Goal: Task Accomplishment & Management: Complete application form

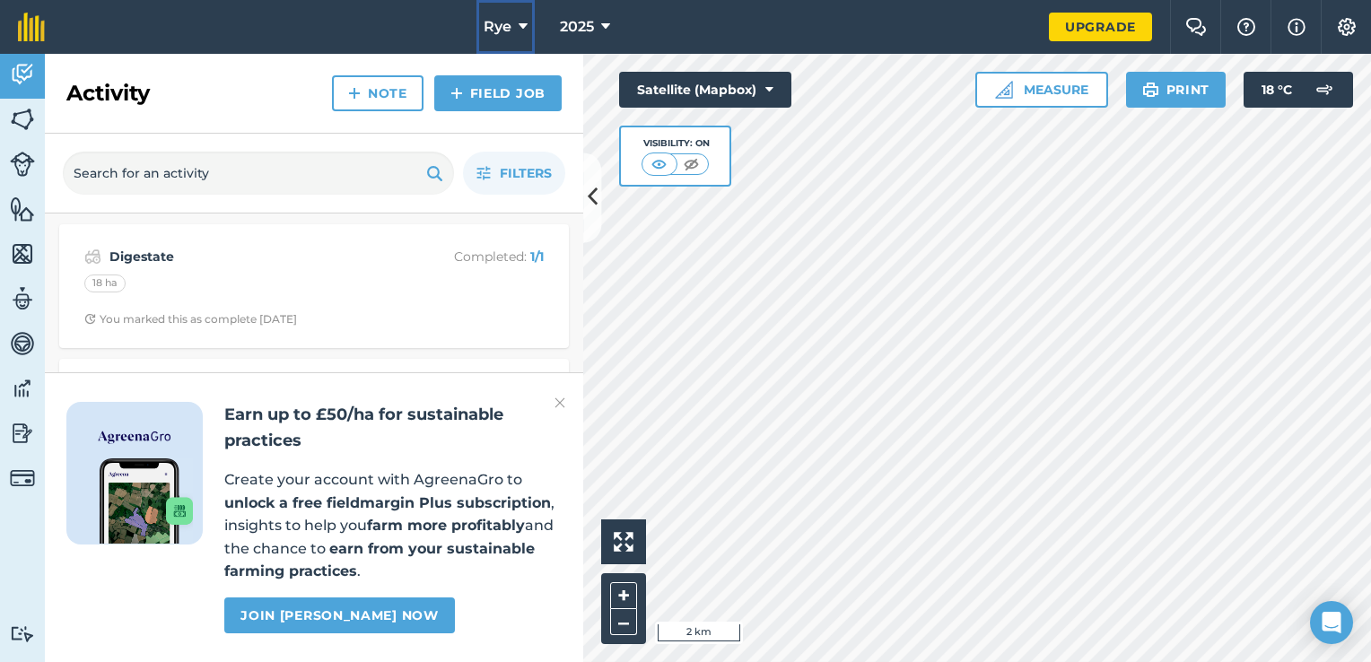
click at [521, 14] on button "Rye" at bounding box center [505, 27] width 58 height 54
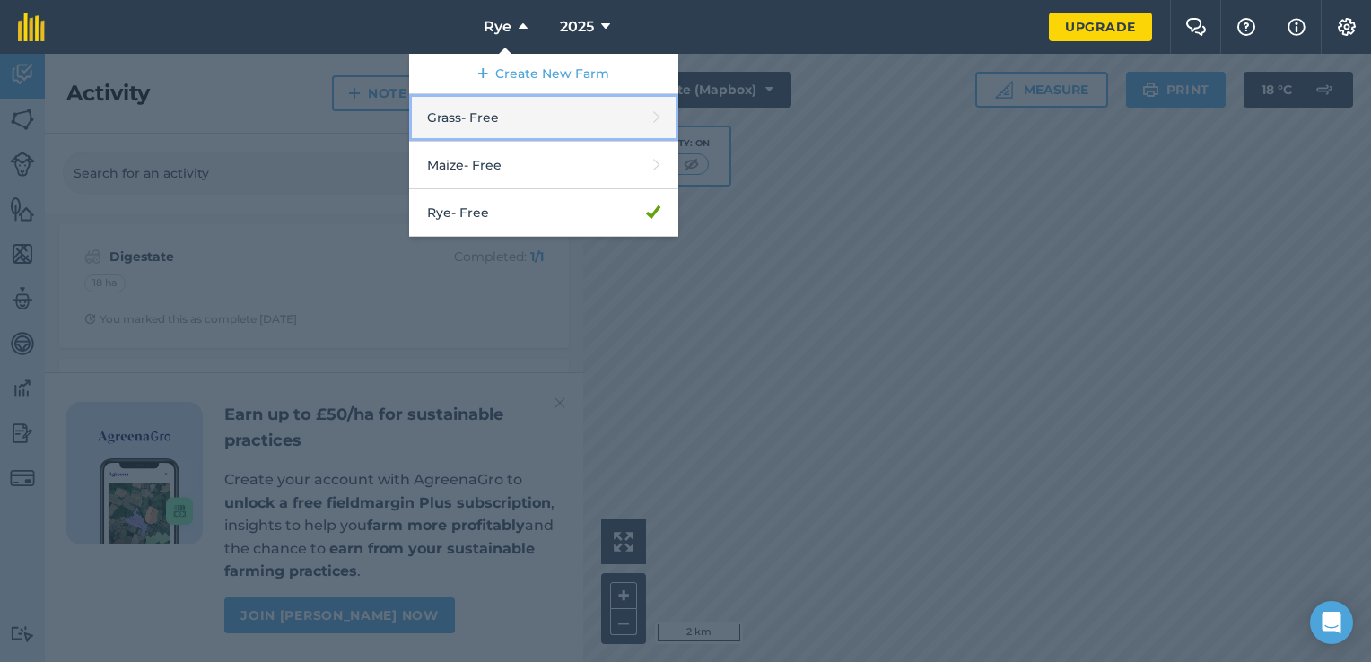
click at [517, 129] on link "Grass - Free" at bounding box center [543, 118] width 269 height 48
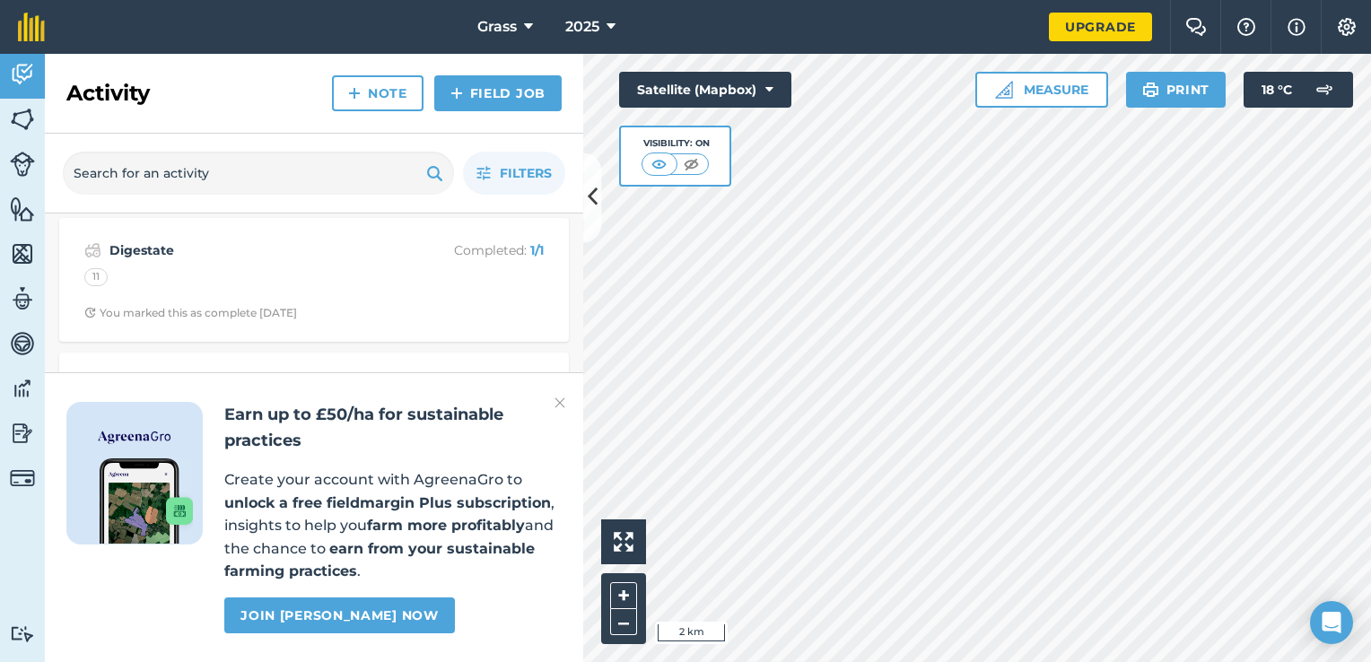
scroll to position [409, 0]
click at [22, 117] on img at bounding box center [22, 119] width 25 height 27
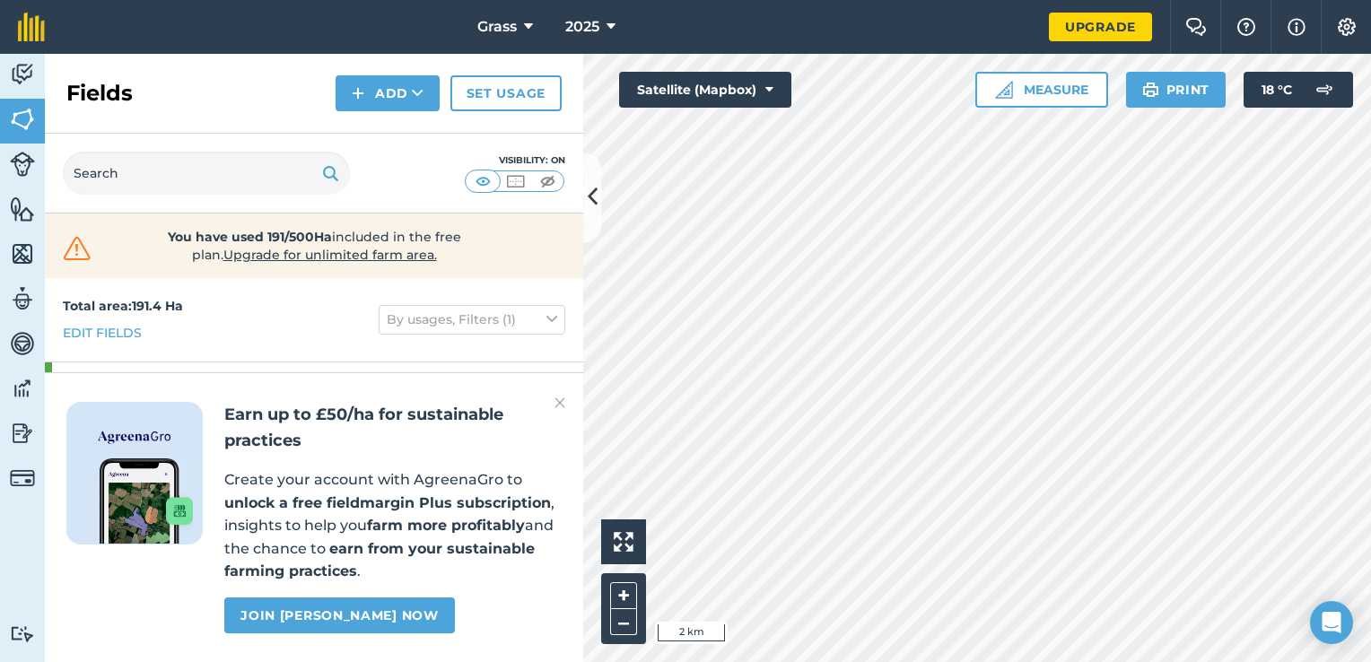
click at [565, 399] on div "Earn up to £50/ha for sustainable practices Create your account with AgreenaGro…" at bounding box center [314, 517] width 538 height 290
click at [558, 403] on img at bounding box center [560, 403] width 11 height 22
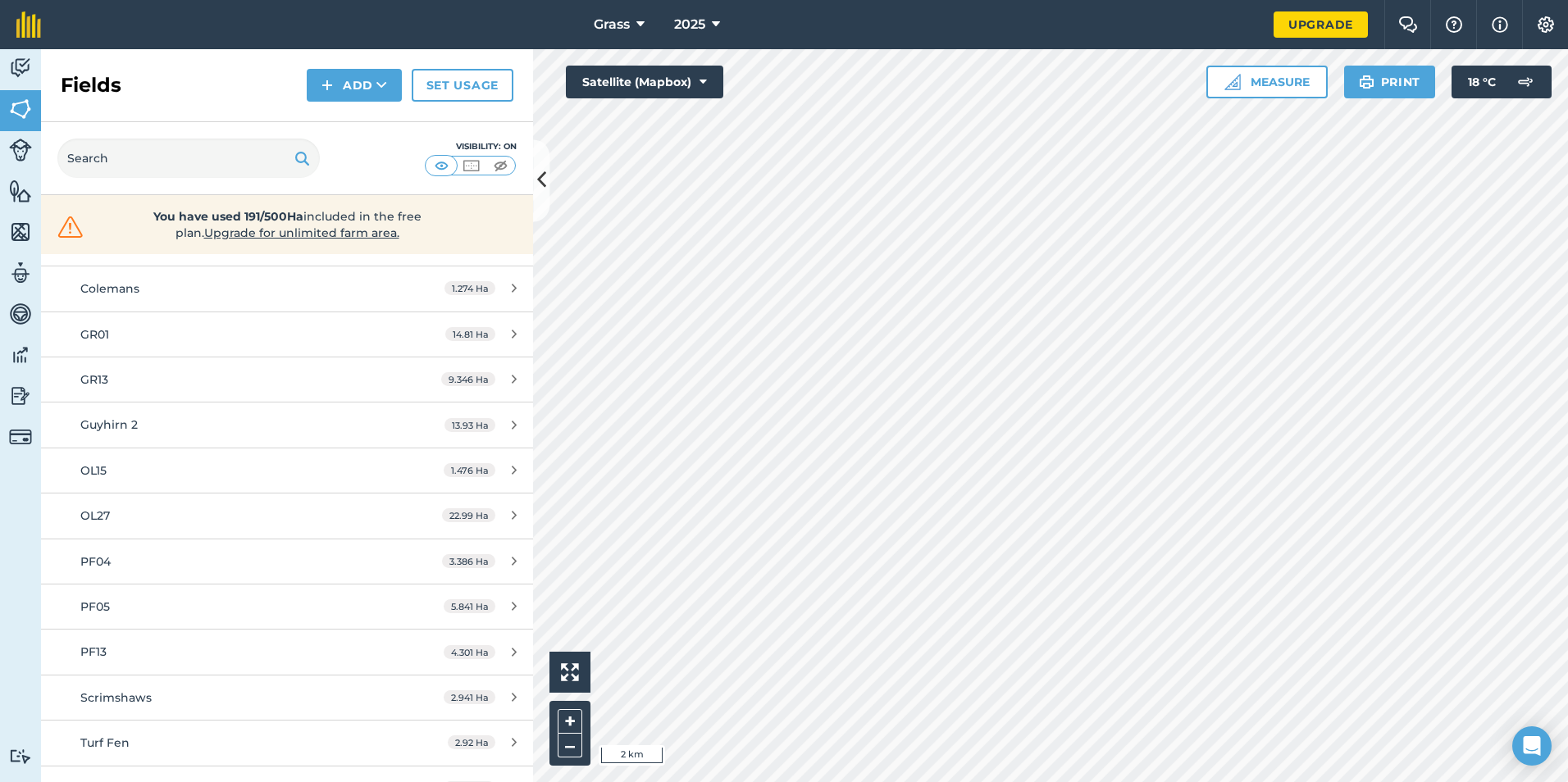
scroll to position [729, 0]
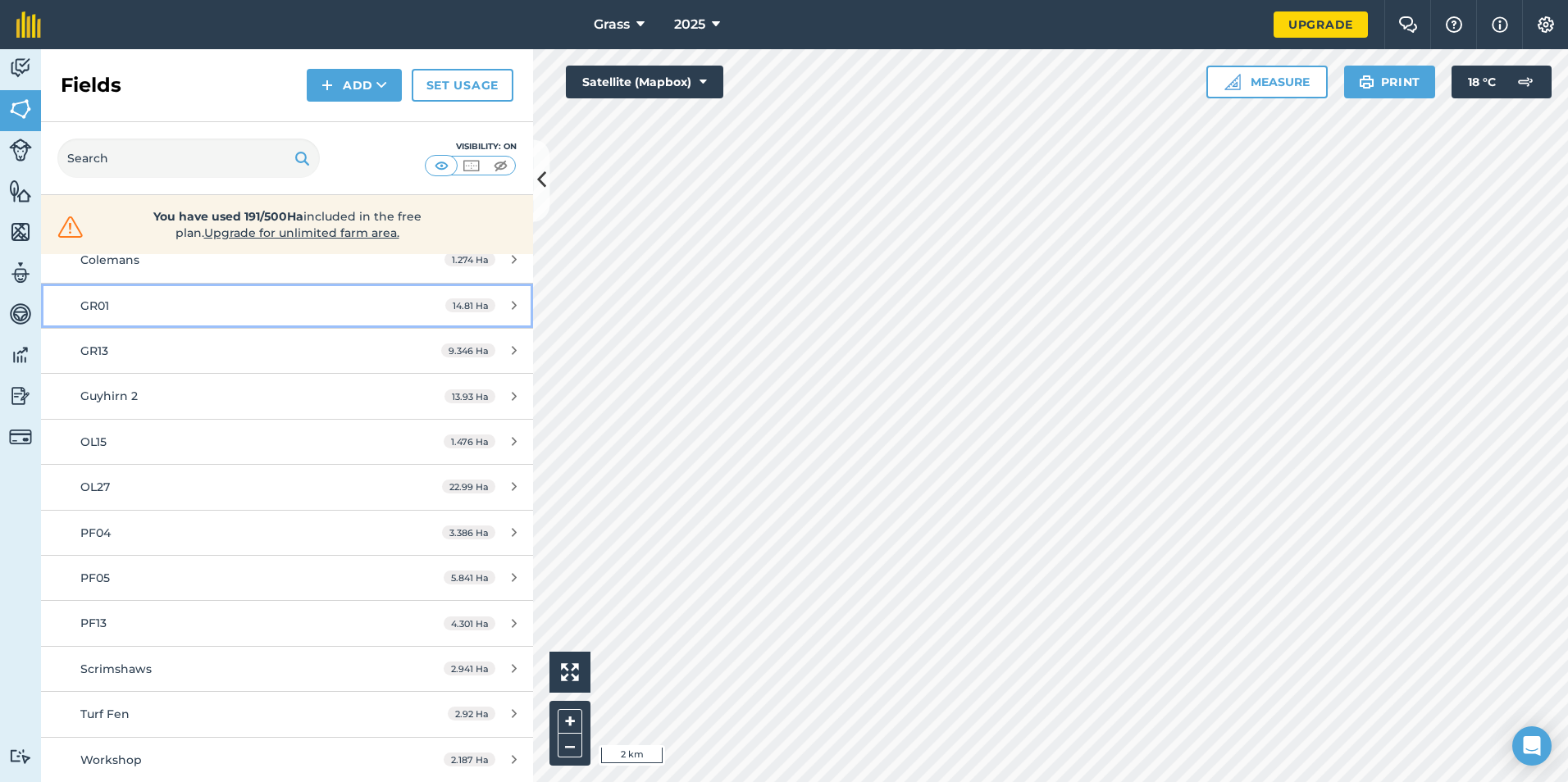
click at [246, 310] on div "GR01" at bounding box center [234, 306] width 308 height 18
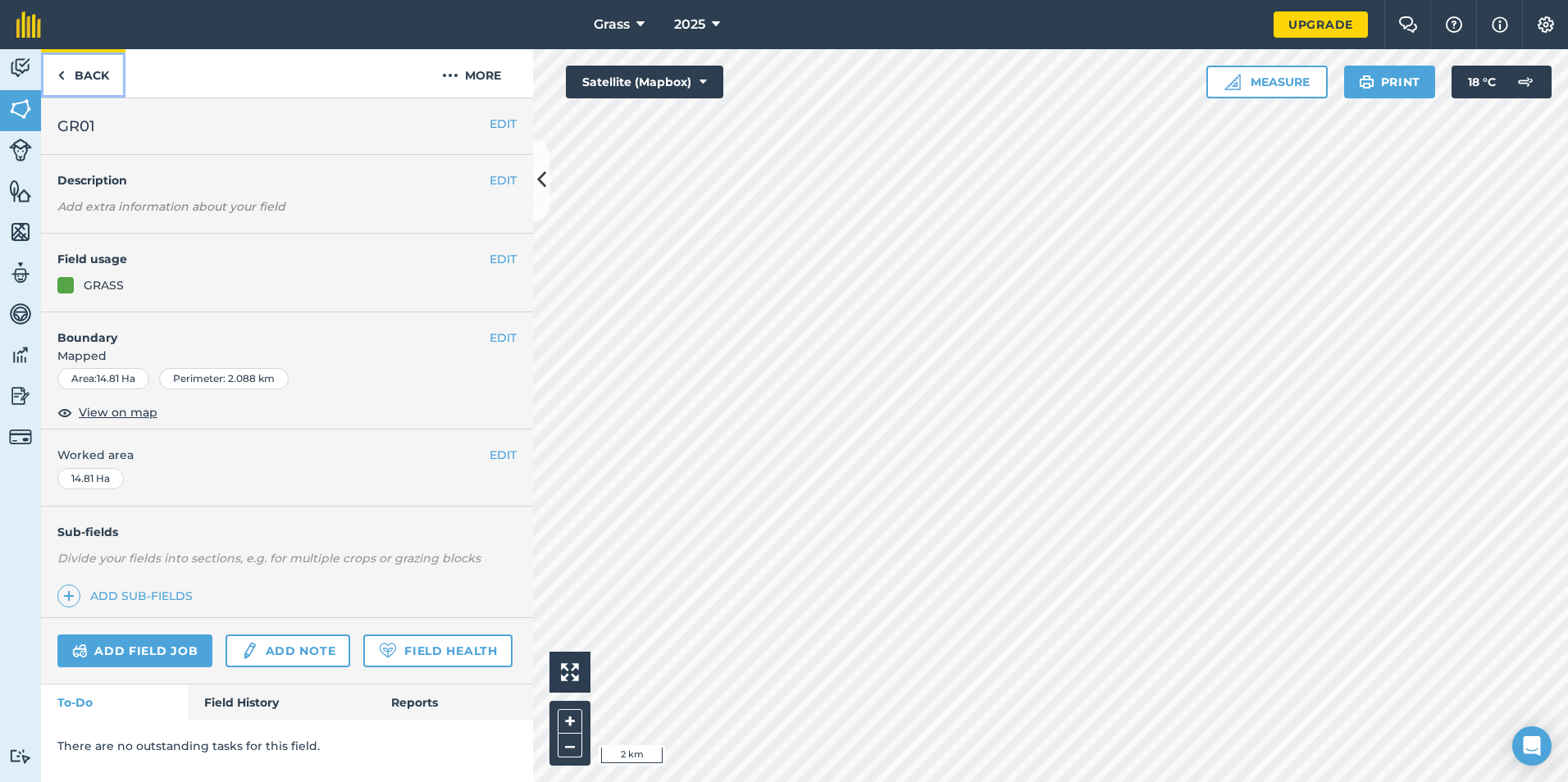
click at [90, 77] on link "Back" at bounding box center [83, 73] width 84 height 48
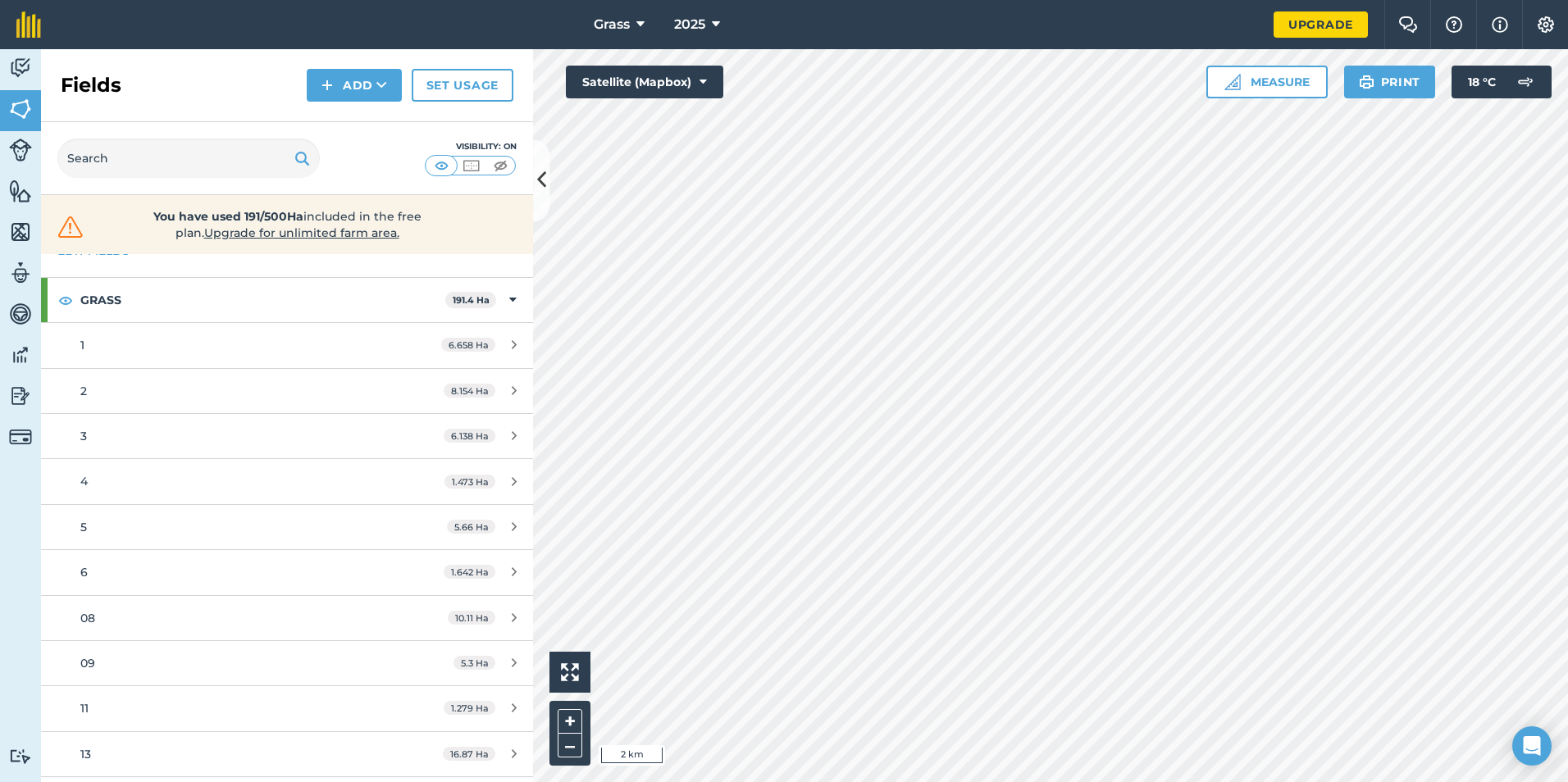
scroll to position [82, 0]
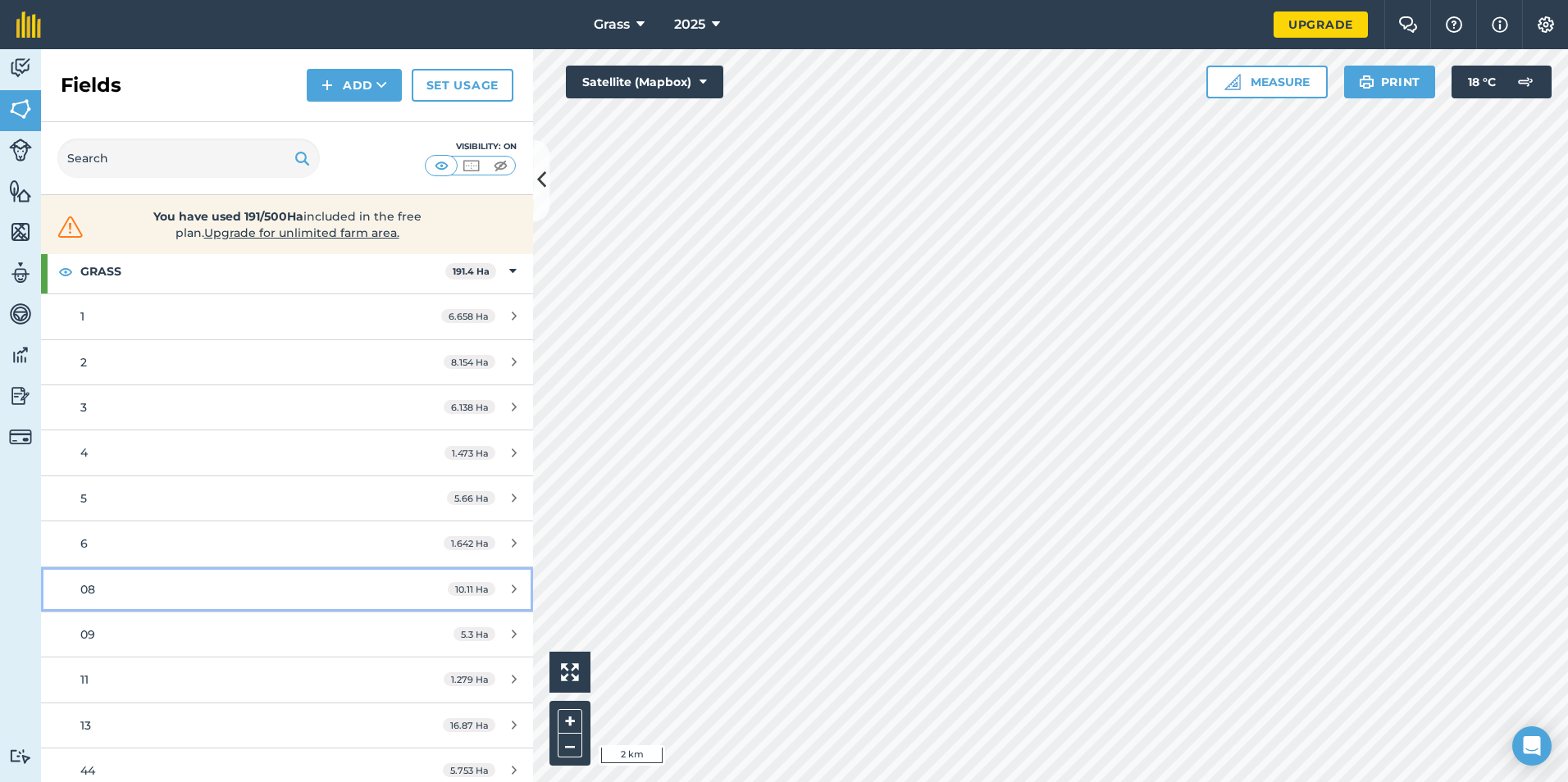
click at [179, 589] on div "08" at bounding box center [234, 589] width 308 height 18
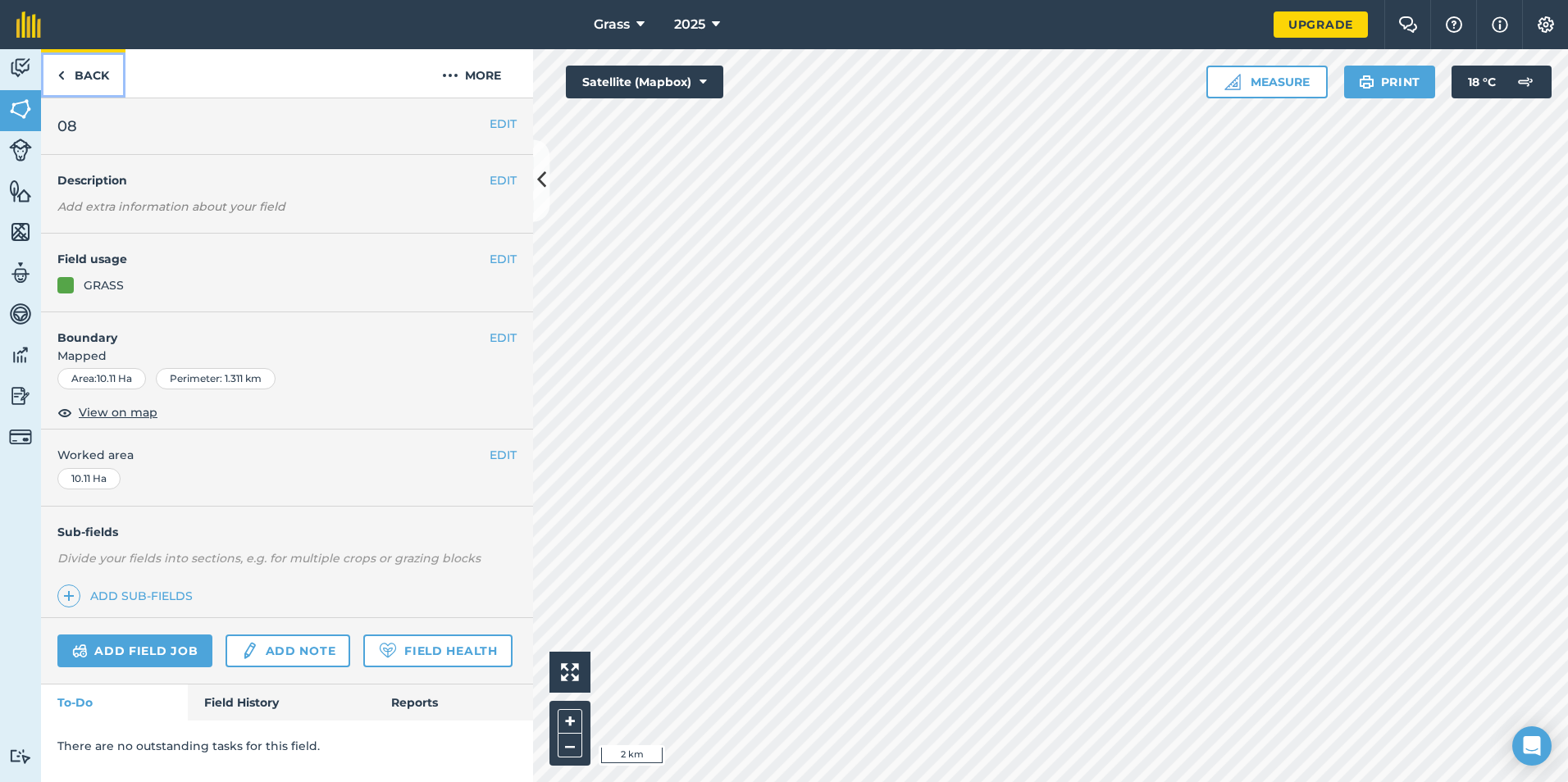
click at [67, 67] on link "Back" at bounding box center [83, 73] width 84 height 48
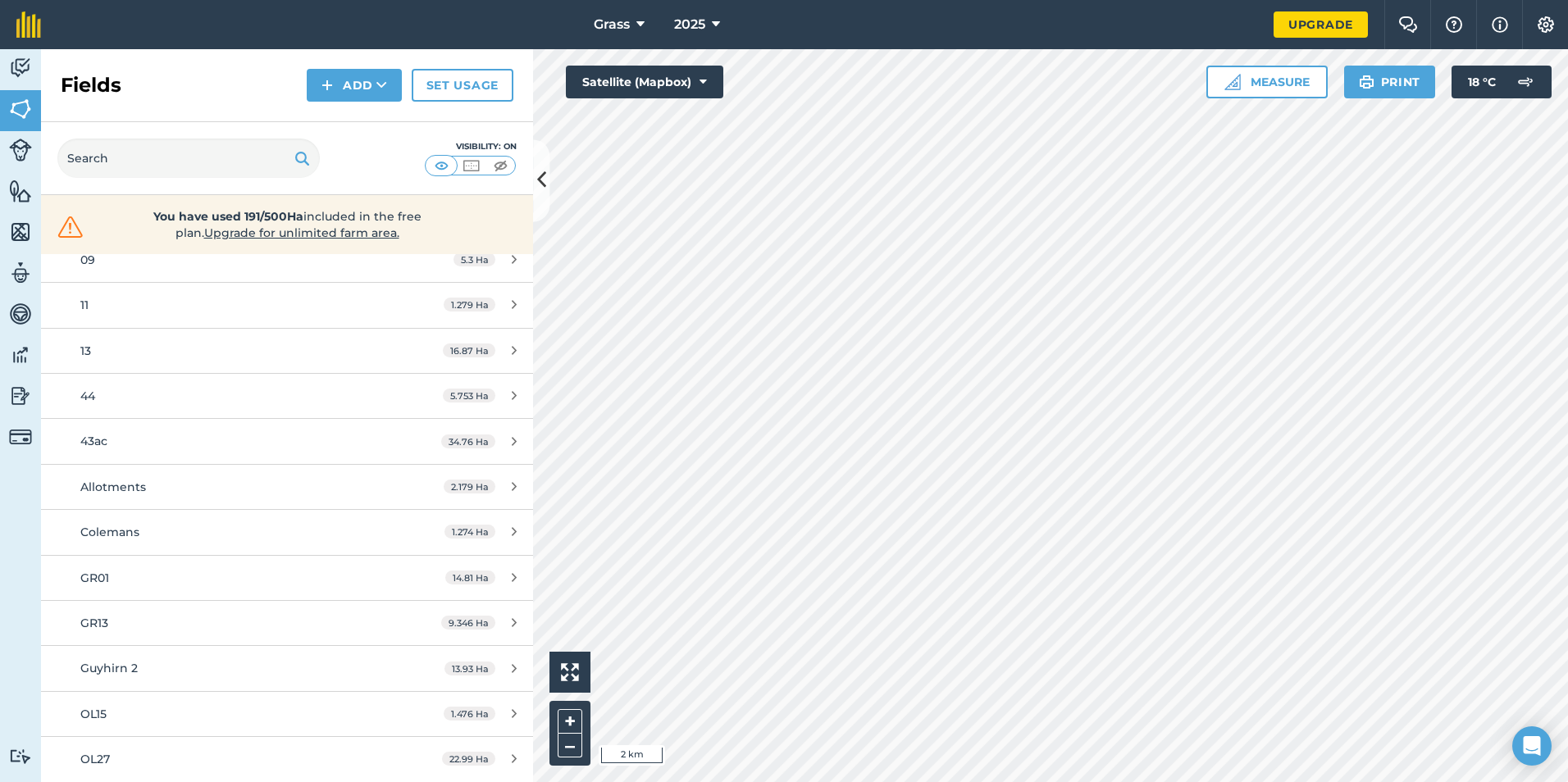
scroll to position [401, 0]
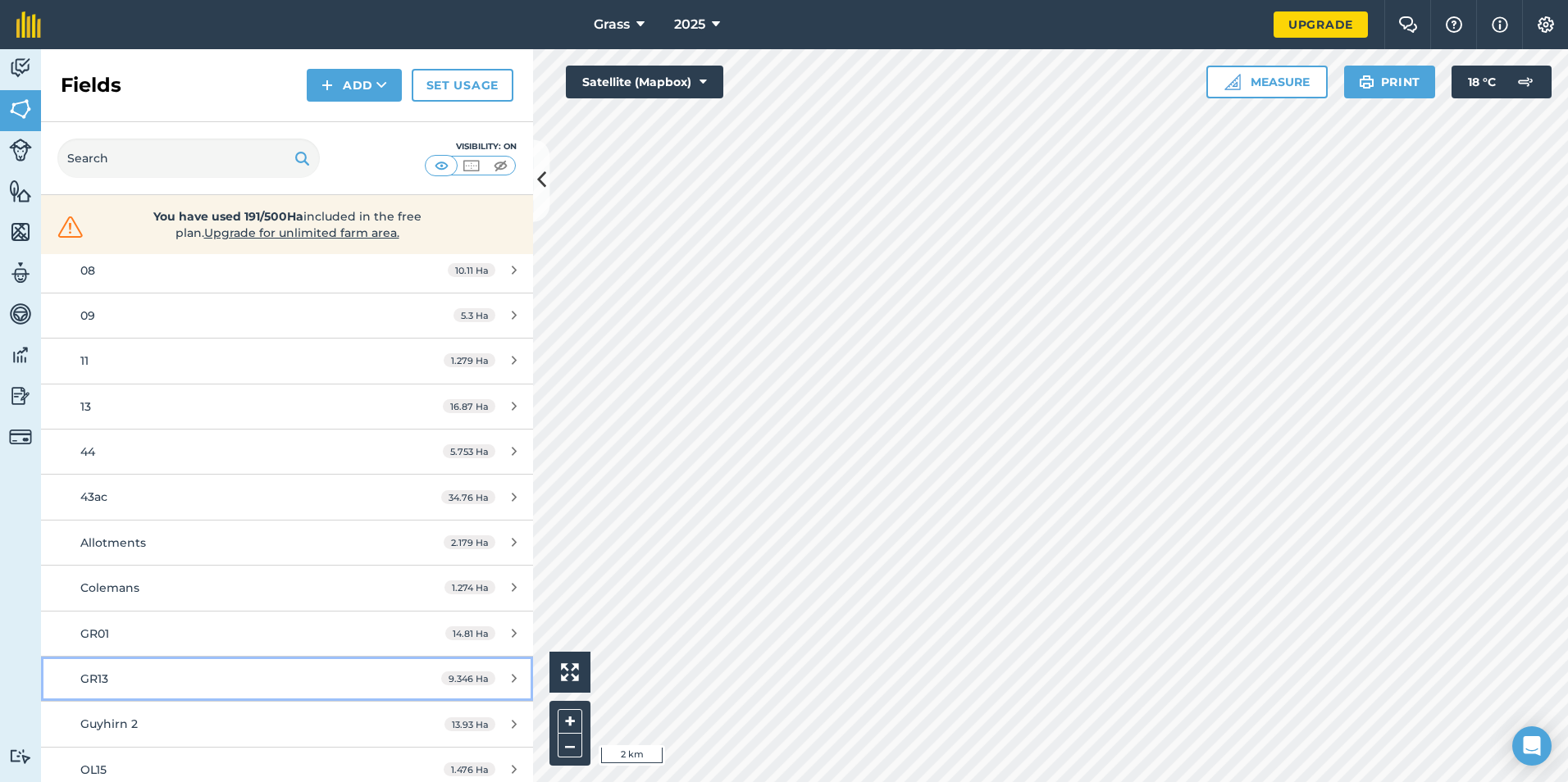
click at [151, 604] on link "GR13 9.346 Ha" at bounding box center [287, 679] width 492 height 44
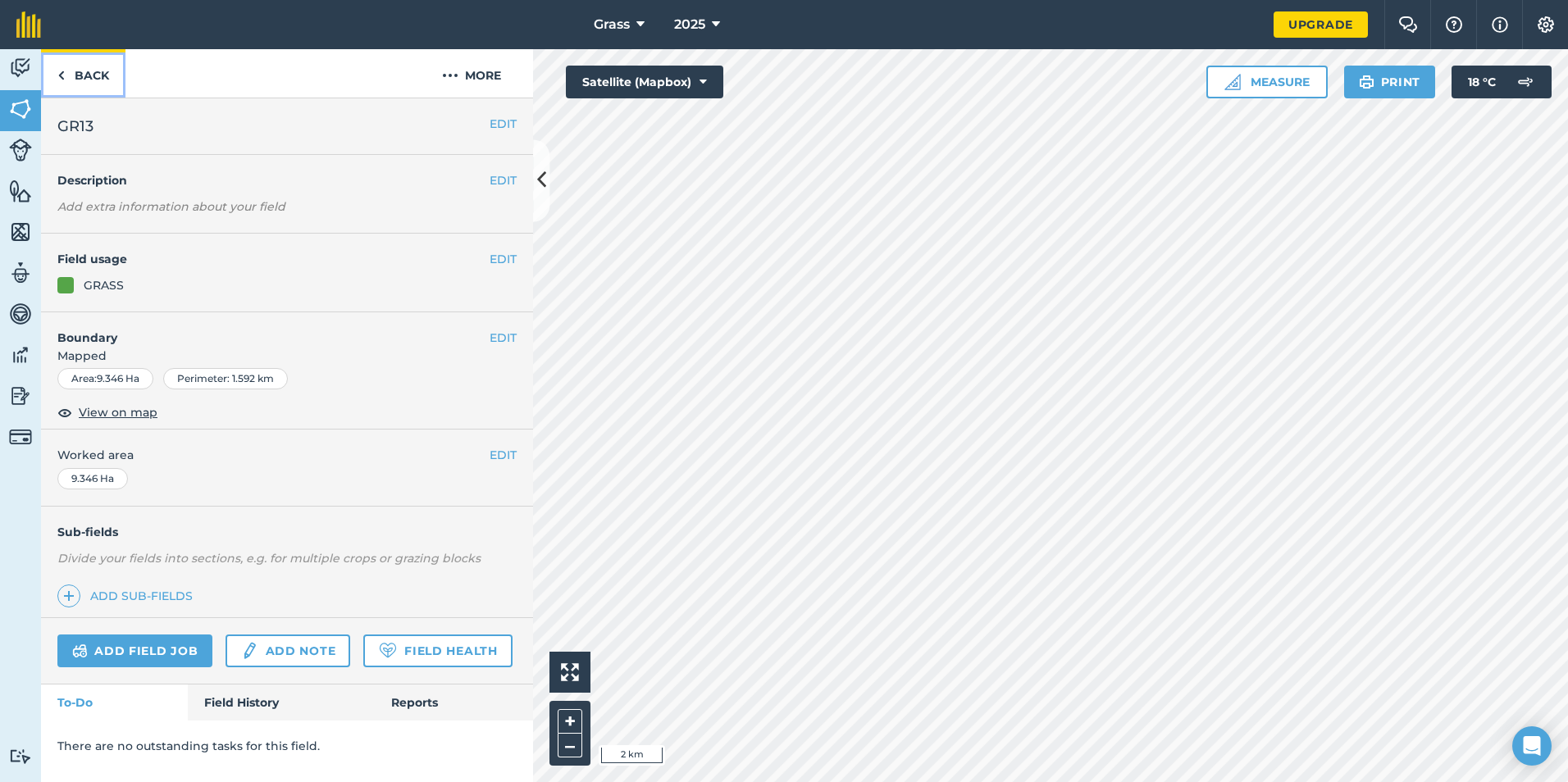
click at [104, 76] on link "Back" at bounding box center [83, 73] width 84 height 48
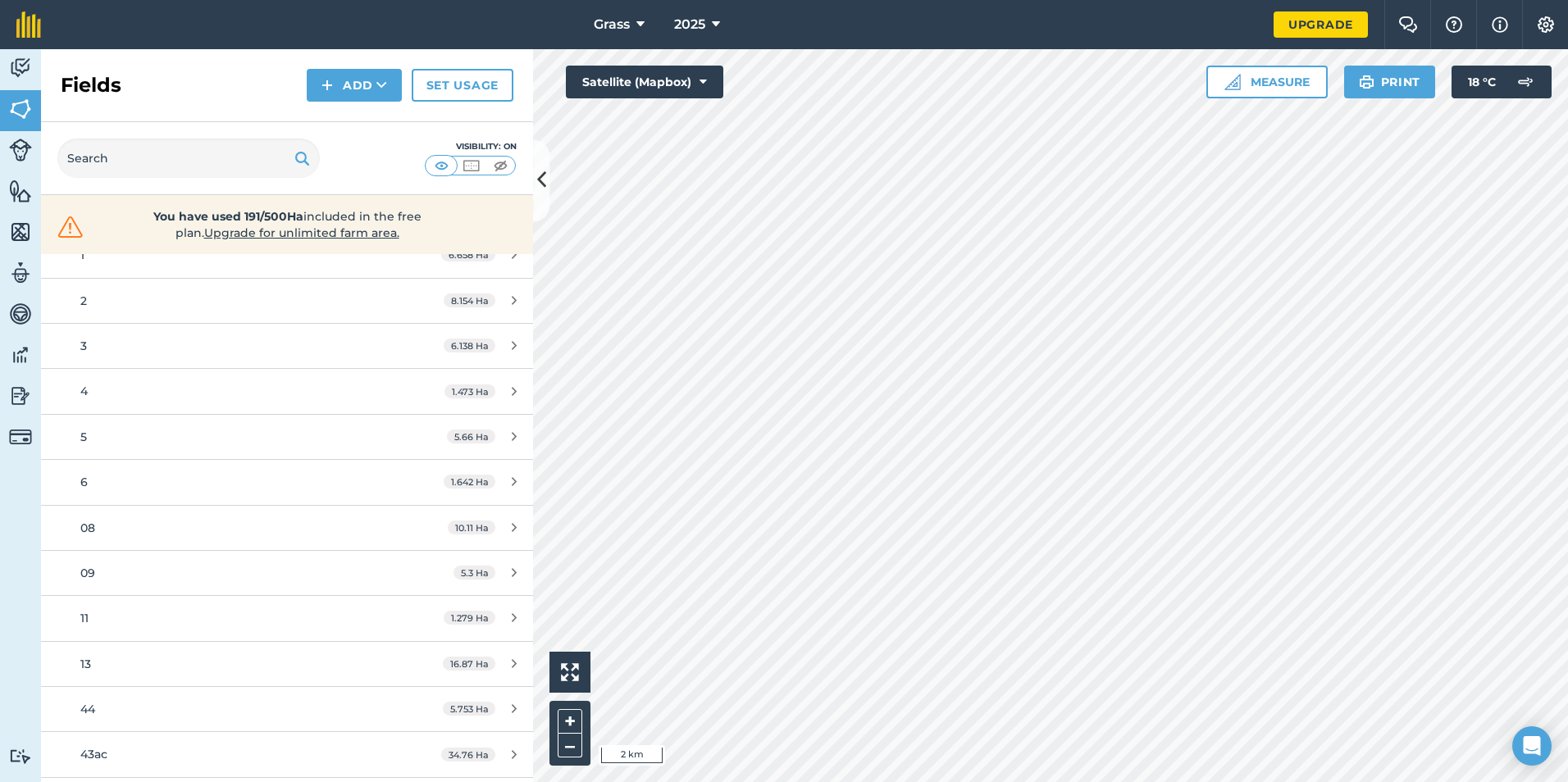
scroll to position [164, 0]
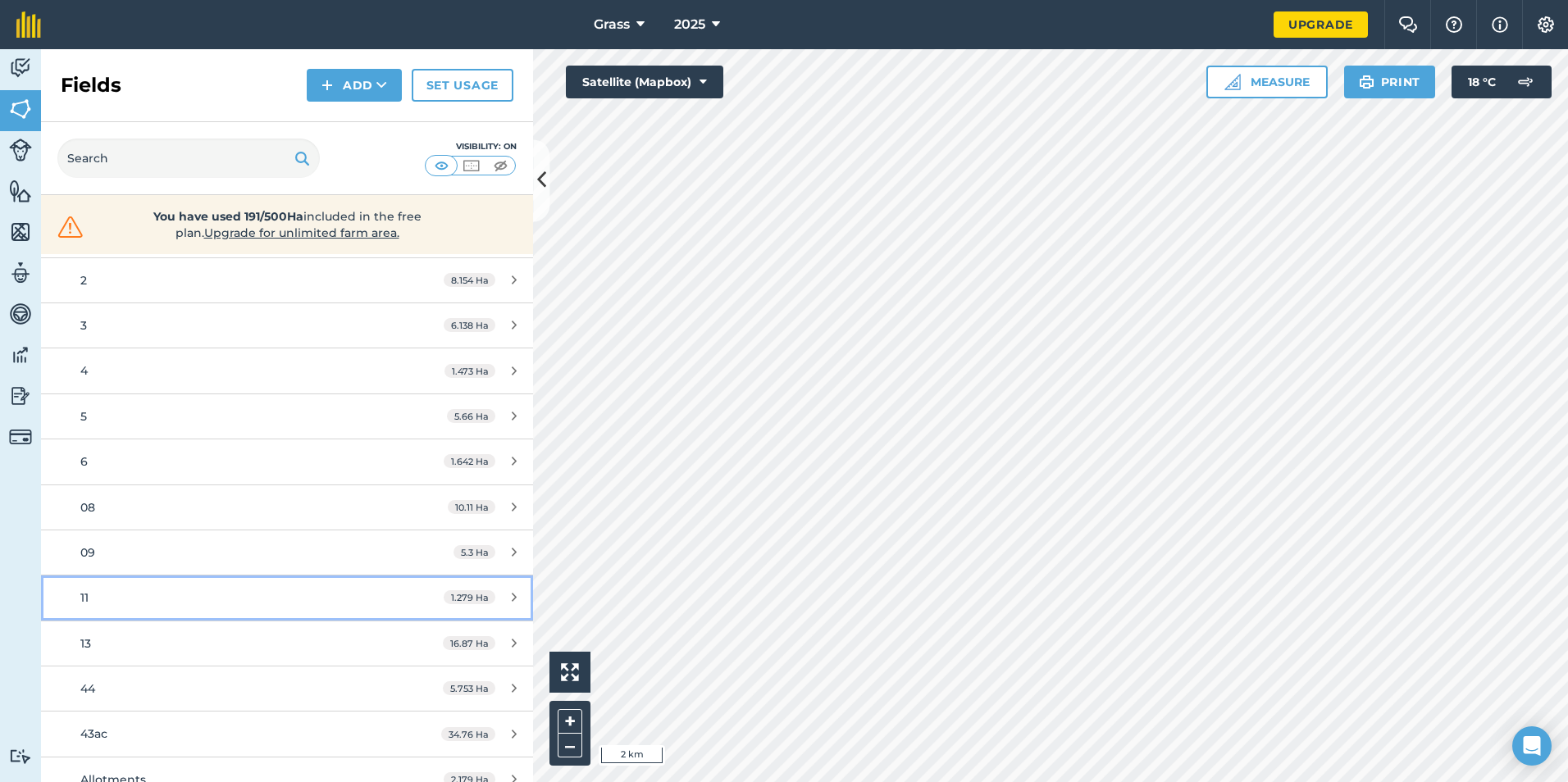
click at [132, 604] on div "11" at bounding box center [234, 597] width 308 height 18
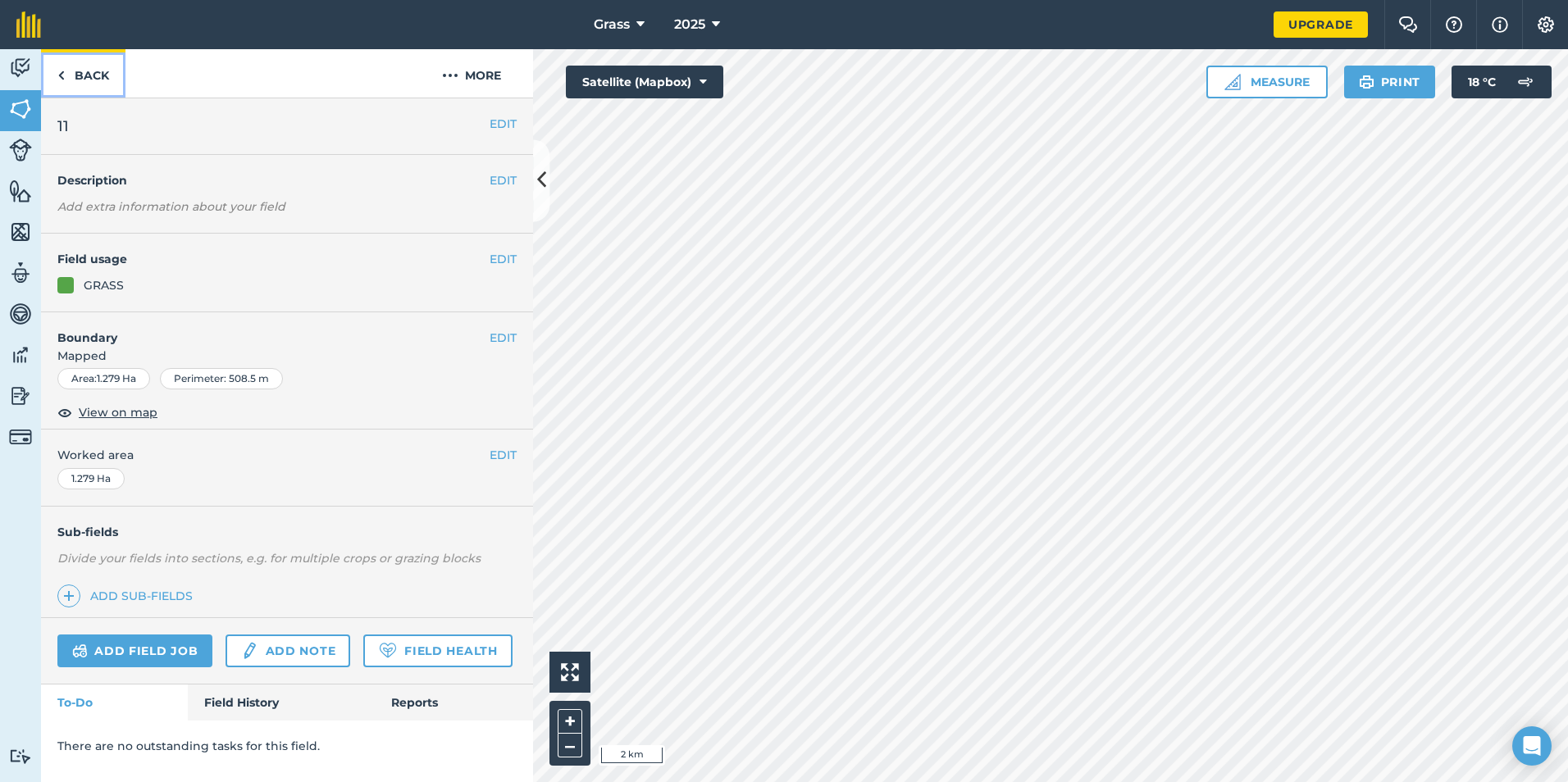
click at [85, 85] on link "Back" at bounding box center [83, 73] width 84 height 48
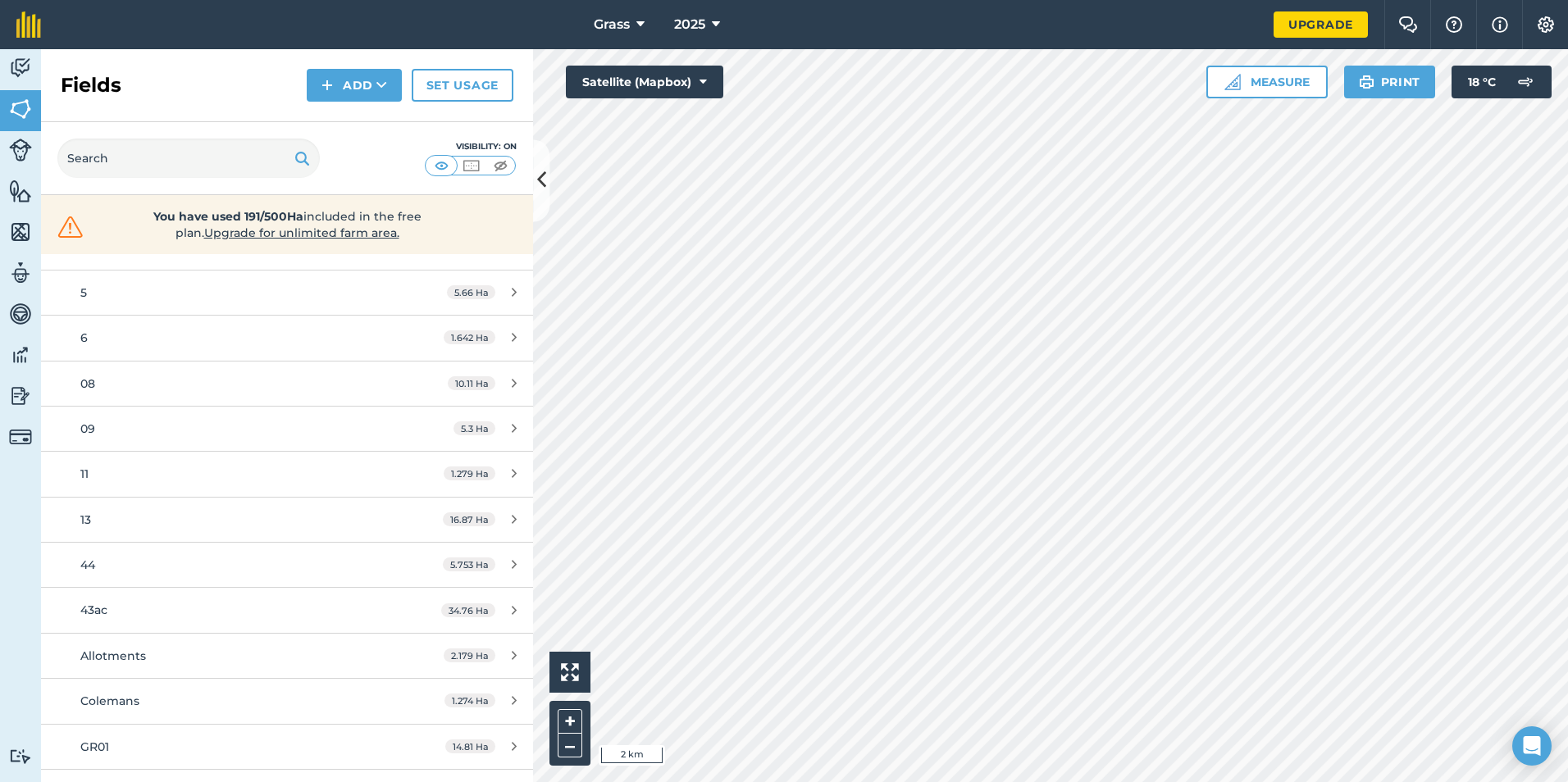
scroll to position [328, 0]
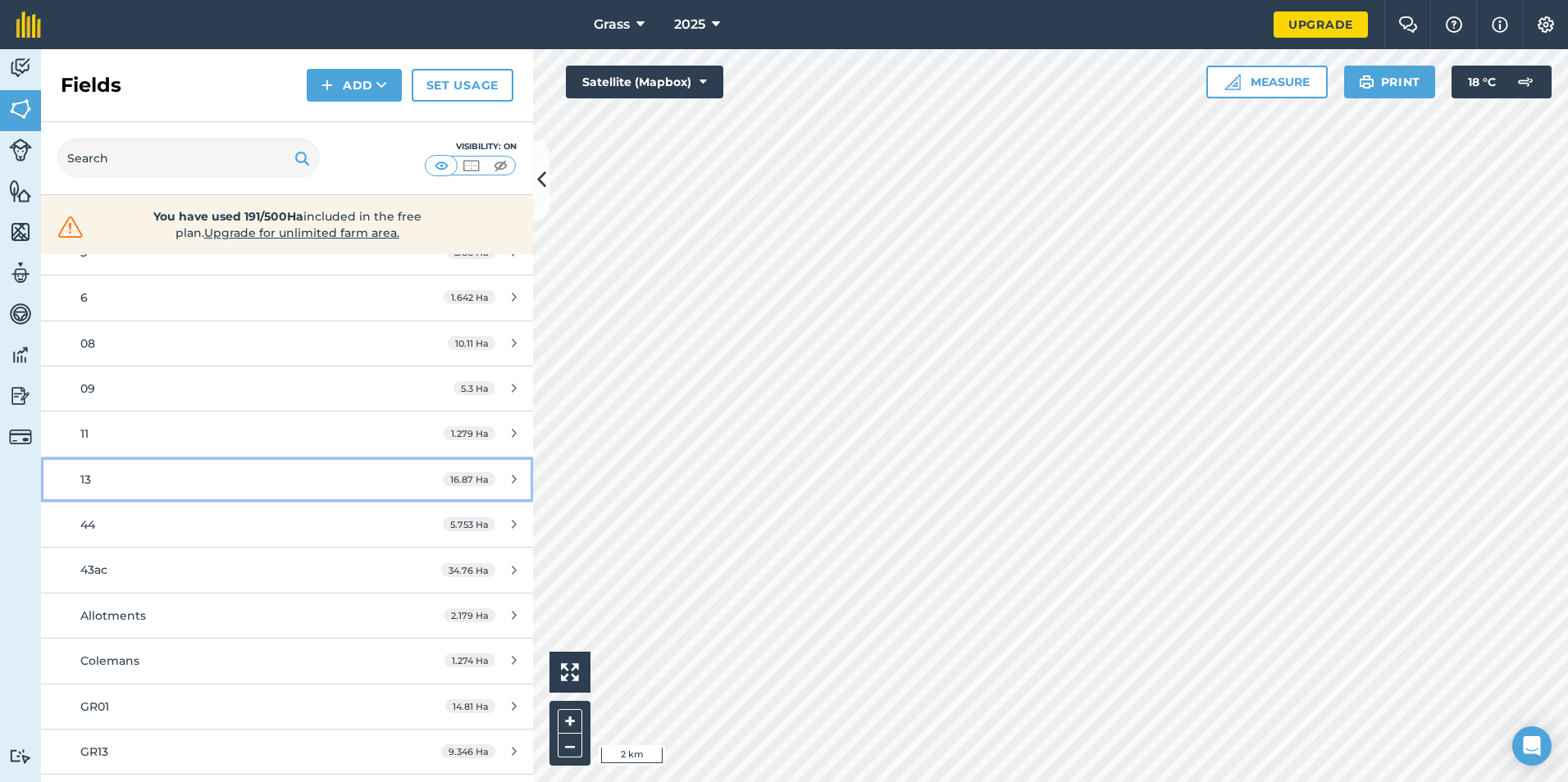
click at [132, 480] on div "13" at bounding box center [234, 480] width 308 height 18
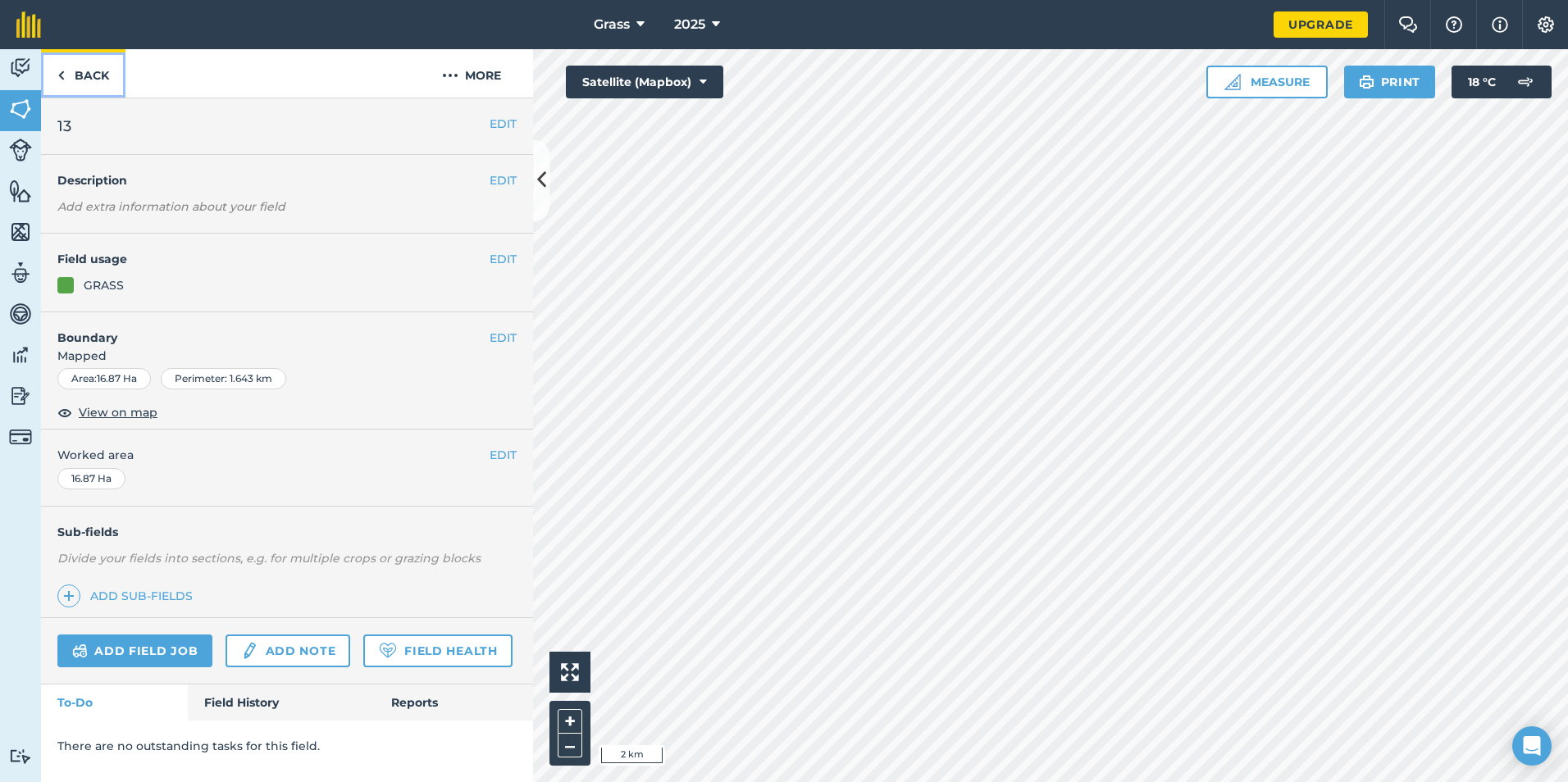
click at [99, 82] on link "Back" at bounding box center [83, 73] width 84 height 48
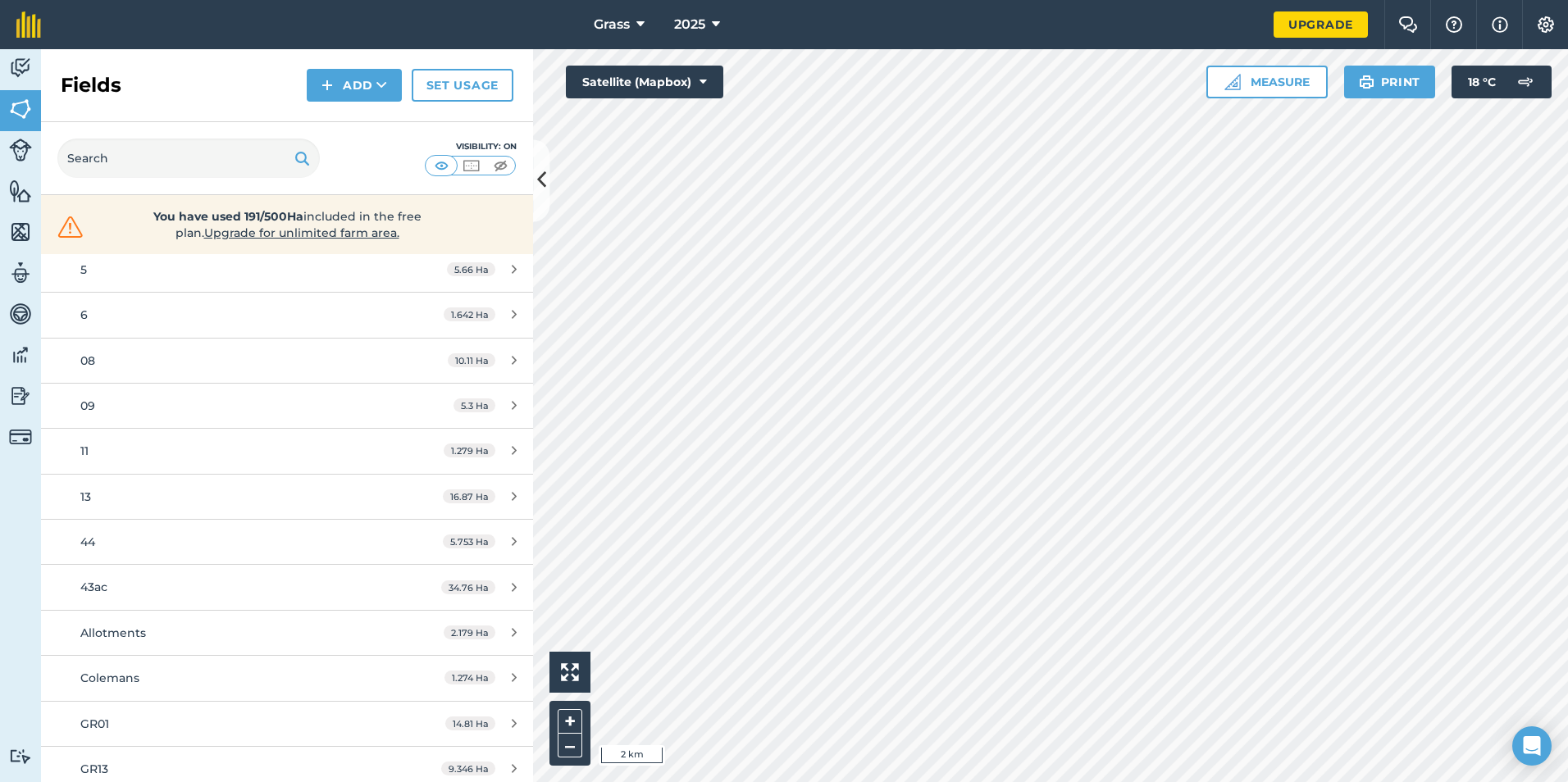
scroll to position [328, 0]
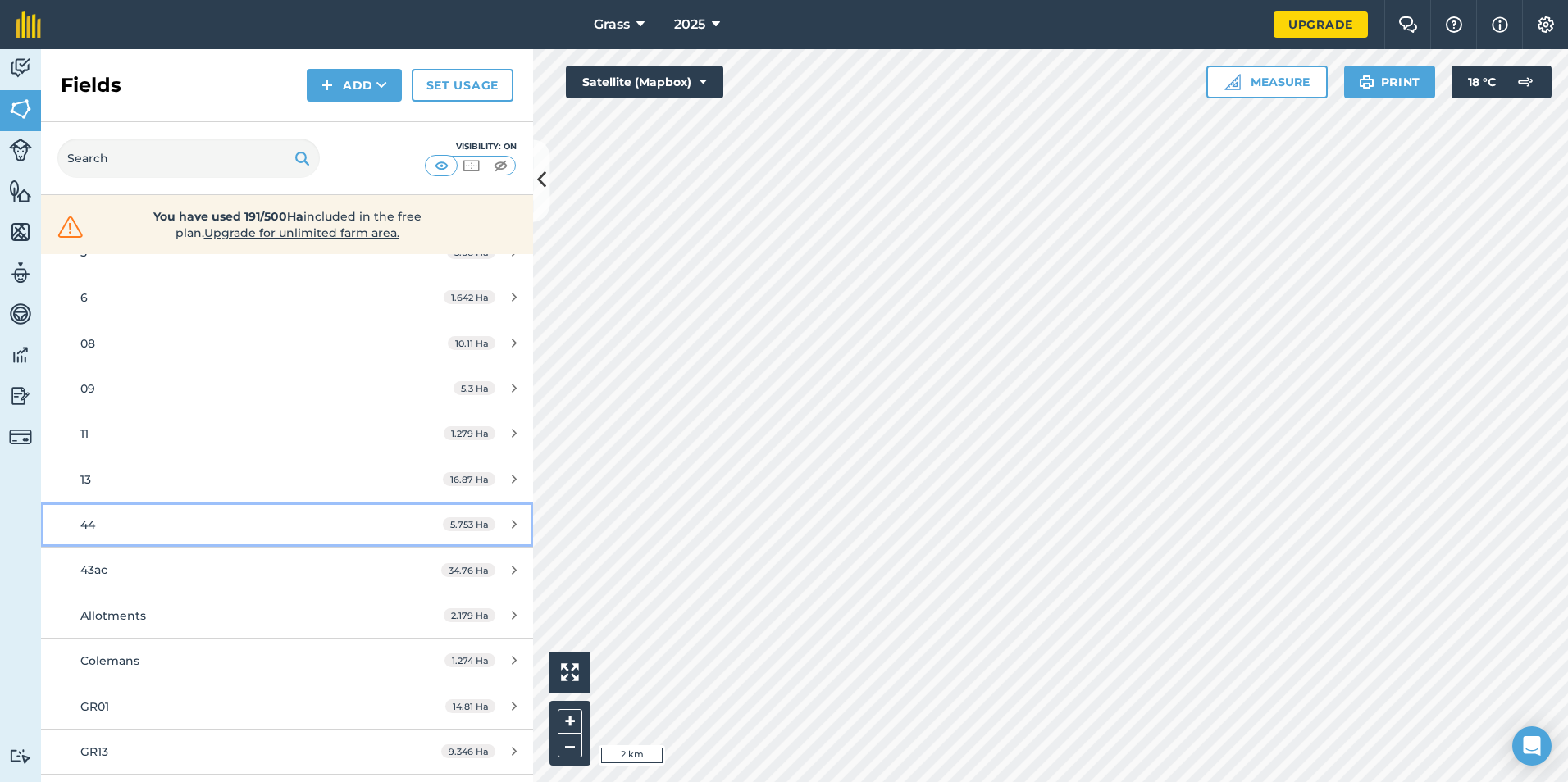
click at [138, 525] on div "44" at bounding box center [234, 524] width 308 height 18
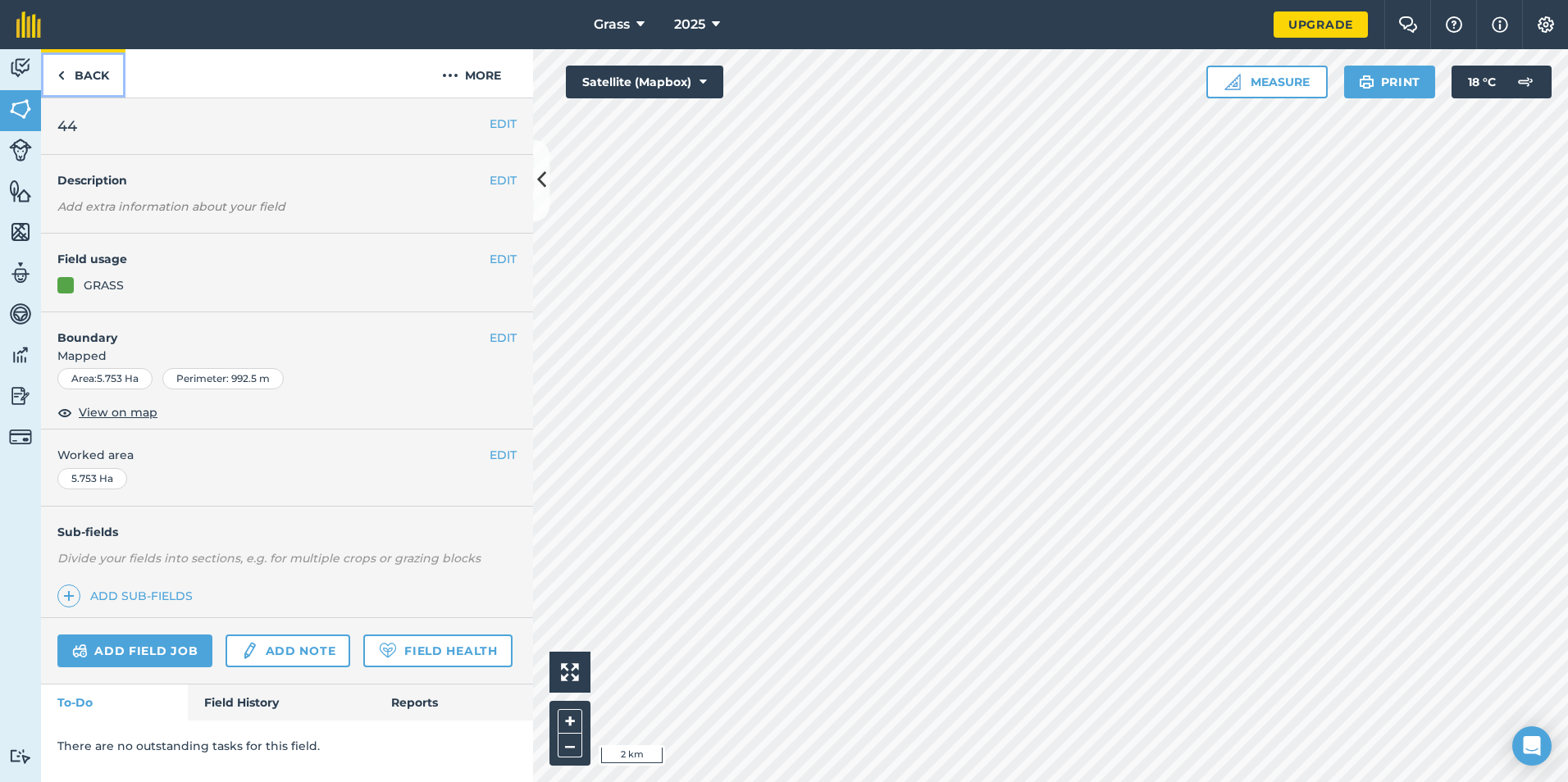
click at [74, 64] on link "Back" at bounding box center [83, 73] width 84 height 48
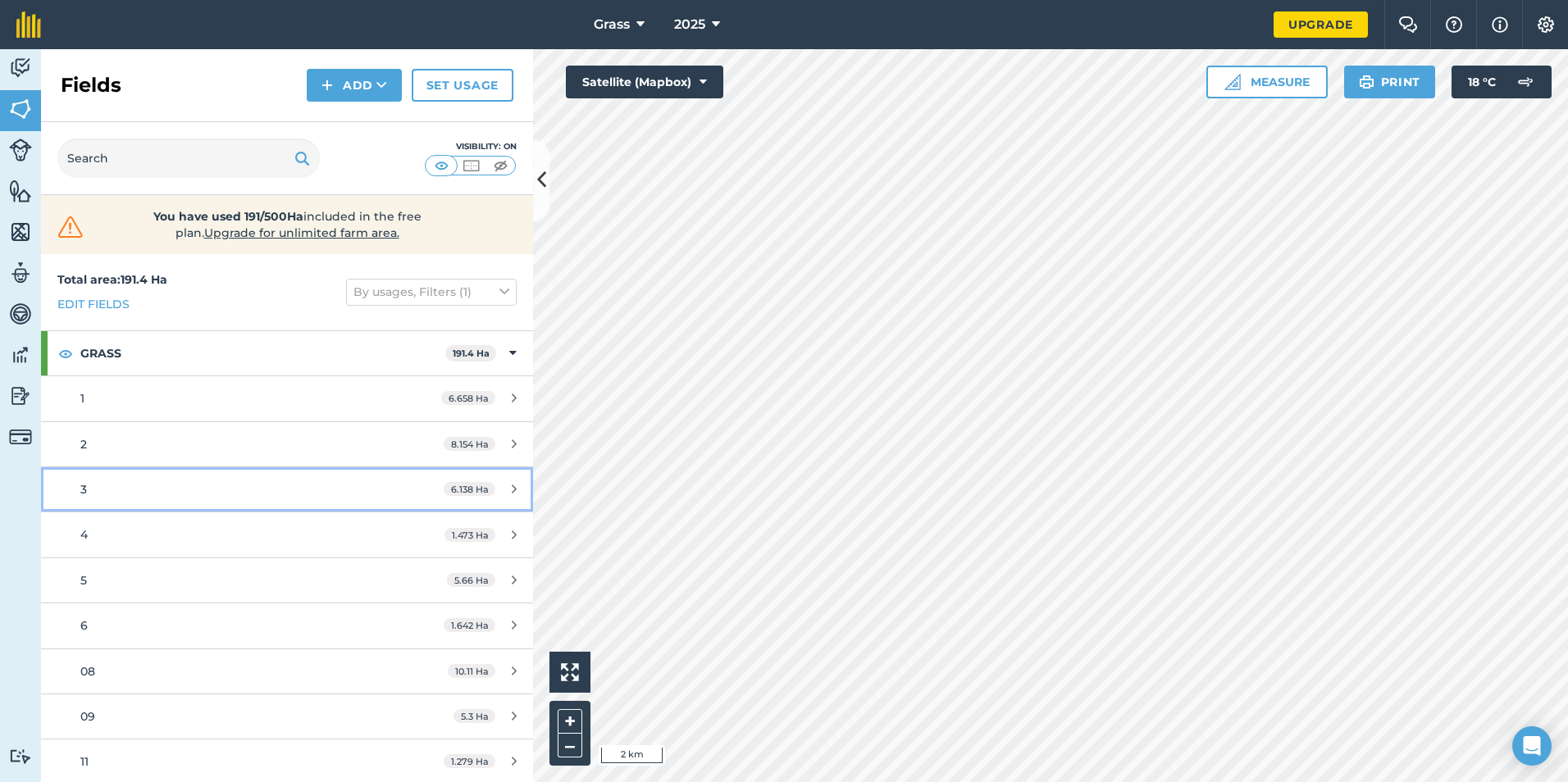
click at [302, 487] on div "3" at bounding box center [234, 490] width 308 height 18
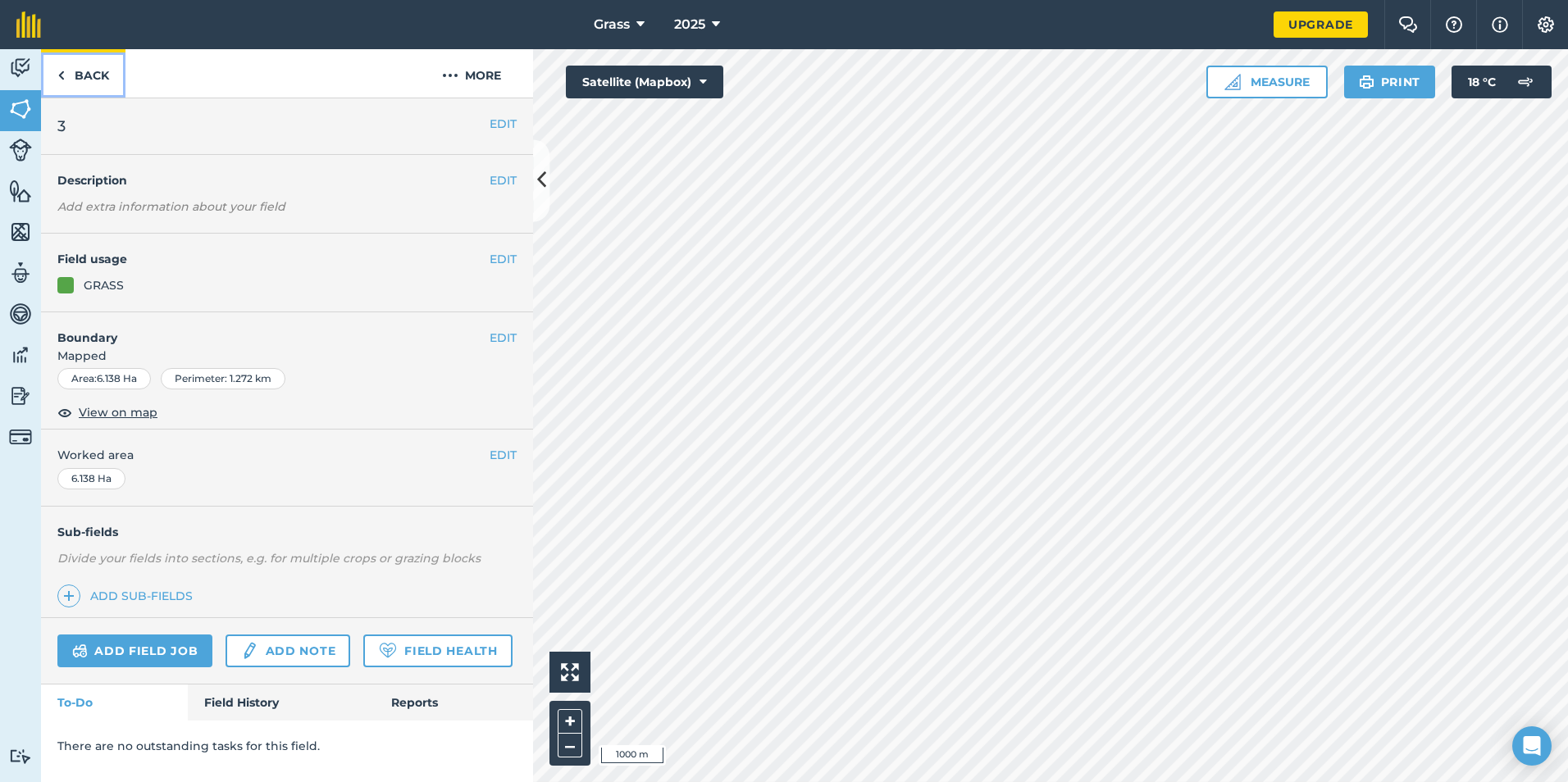
click at [76, 87] on link "Back" at bounding box center [83, 73] width 84 height 48
click at [539, 172] on icon at bounding box center [542, 180] width 9 height 28
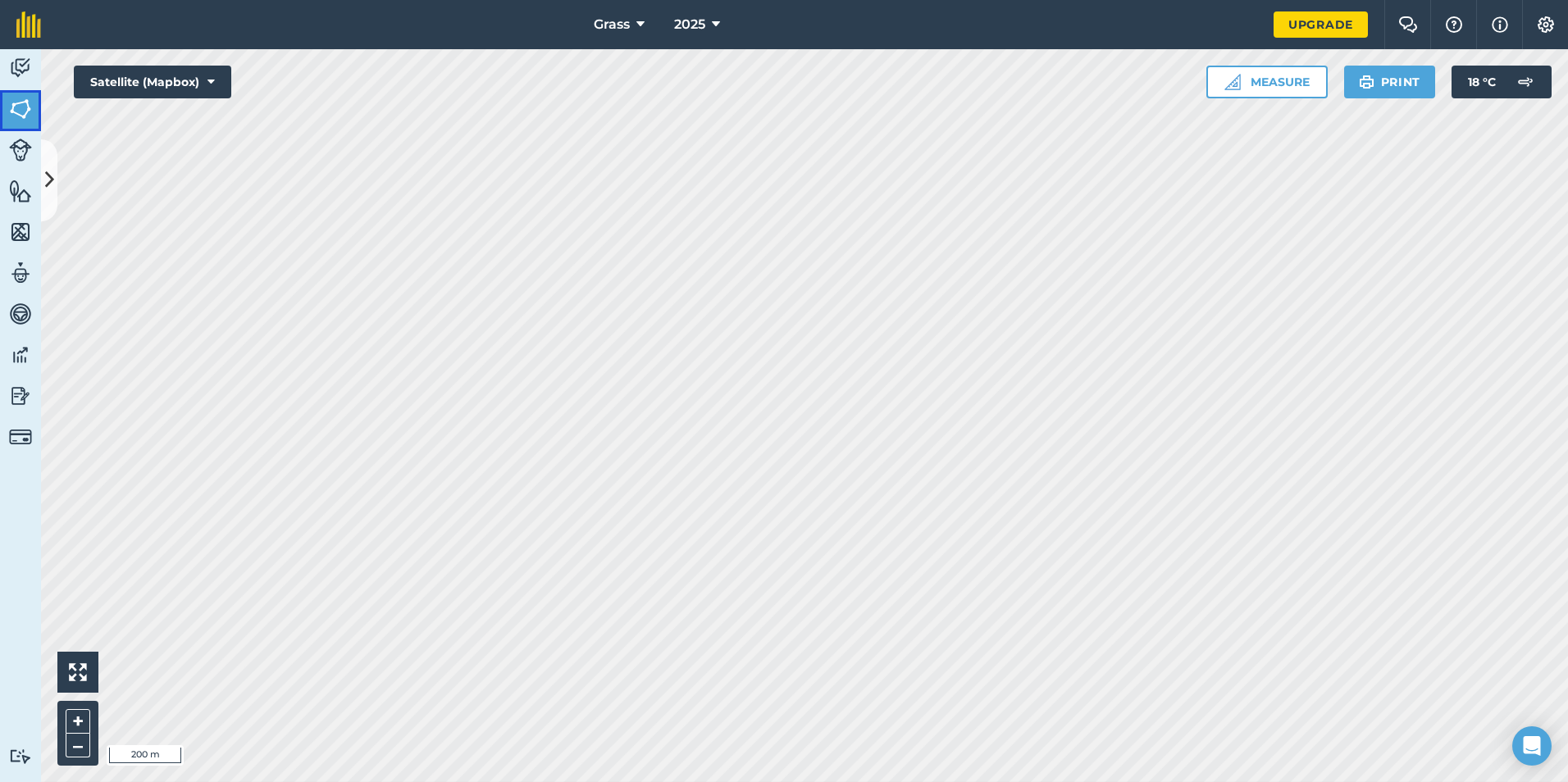
click at [19, 104] on img at bounding box center [20, 109] width 23 height 25
click at [24, 110] on img at bounding box center [20, 109] width 23 height 25
click at [52, 171] on icon at bounding box center [49, 179] width 9 height 28
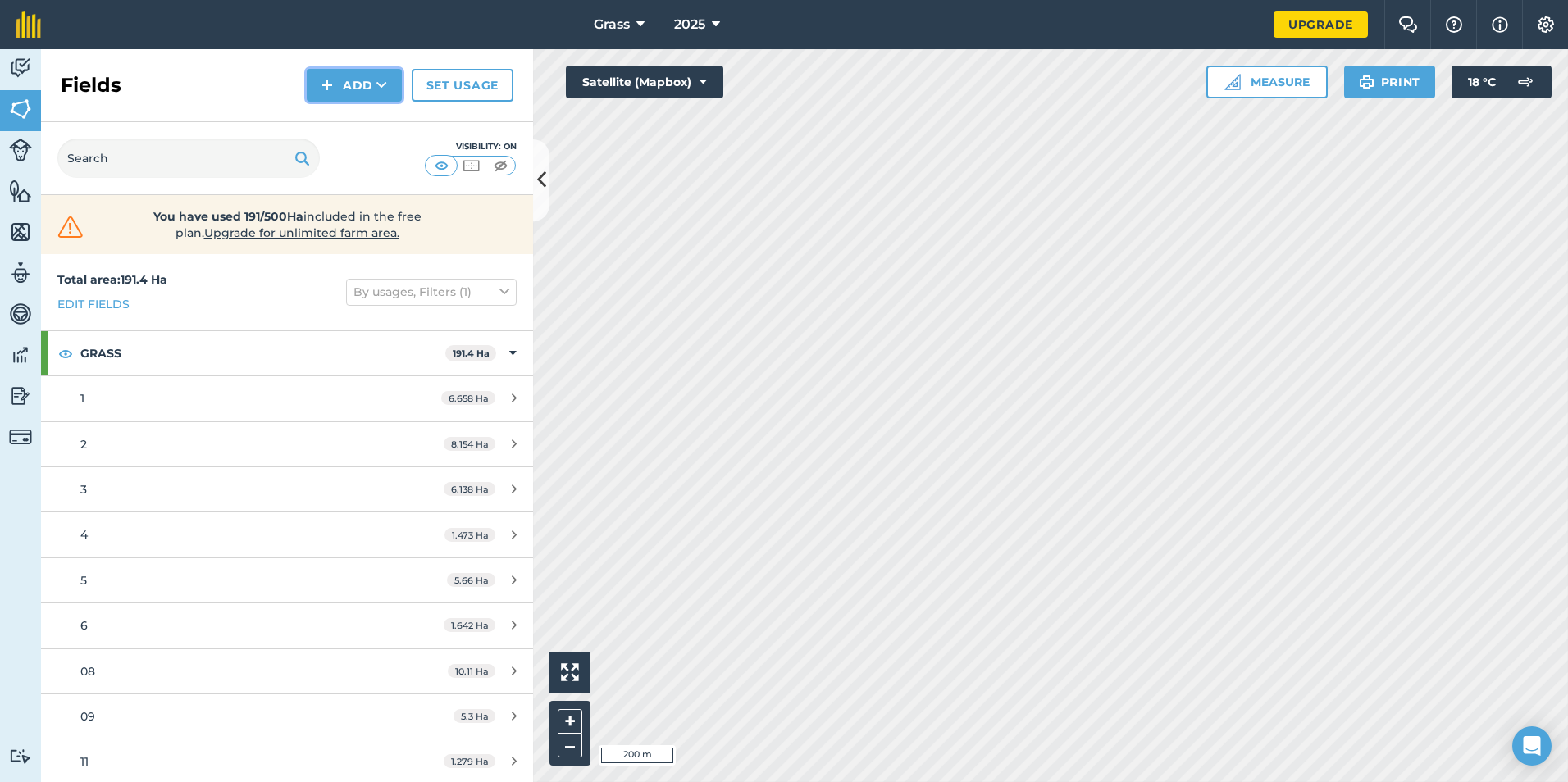
click at [362, 77] on button "Add" at bounding box center [355, 85] width 95 height 33
click at [345, 115] on link "Draw" at bounding box center [354, 122] width 90 height 36
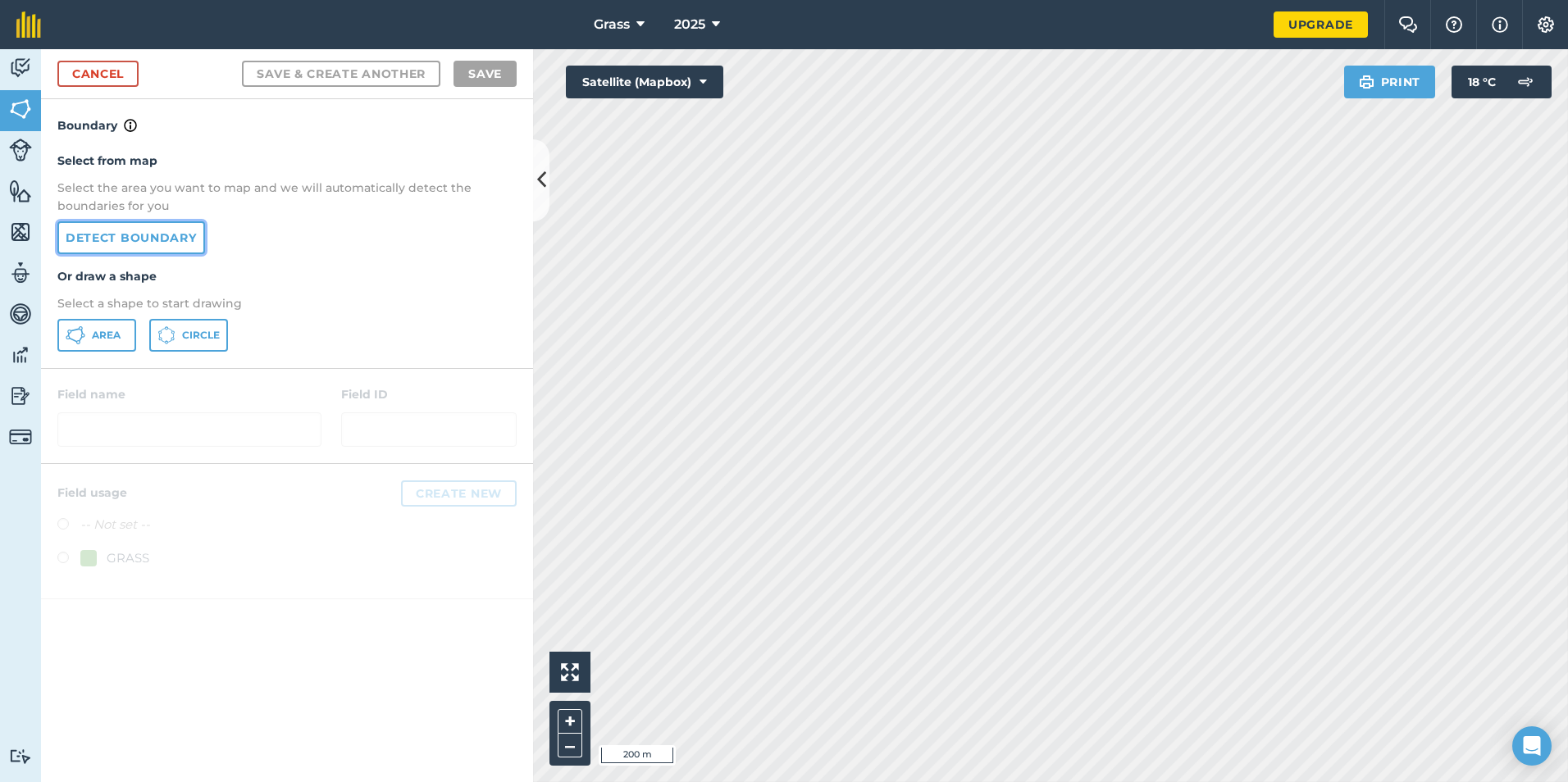
click at [132, 237] on link "Detect boundary" at bounding box center [132, 238] width 148 height 33
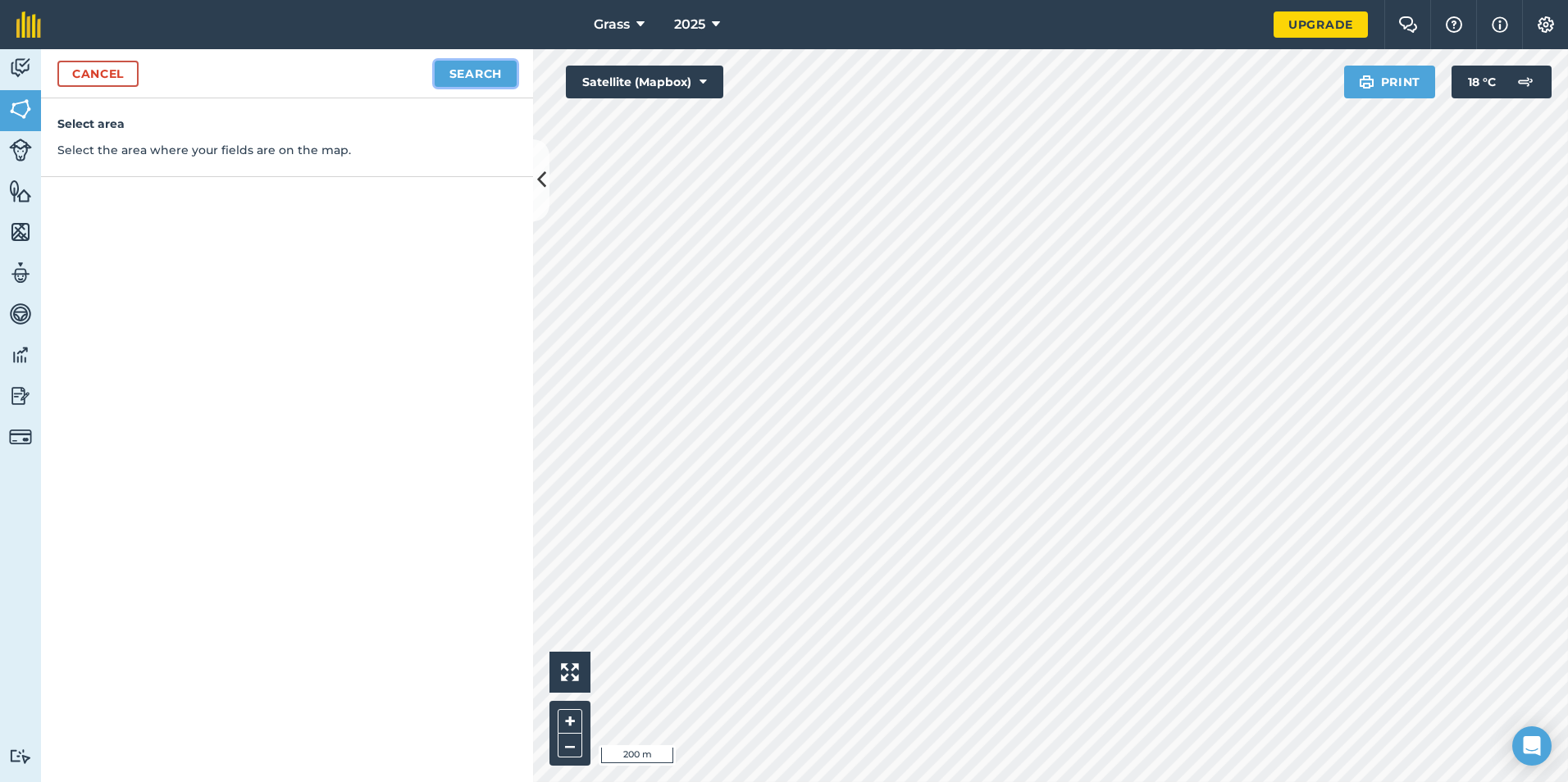
click at [489, 68] on button "Search" at bounding box center [476, 73] width 82 height 26
click at [441, 76] on button "Continue to edit boundaries" at bounding box center [392, 73] width 248 height 26
click at [446, 62] on button "Continue to name fields" at bounding box center [410, 73] width 212 height 26
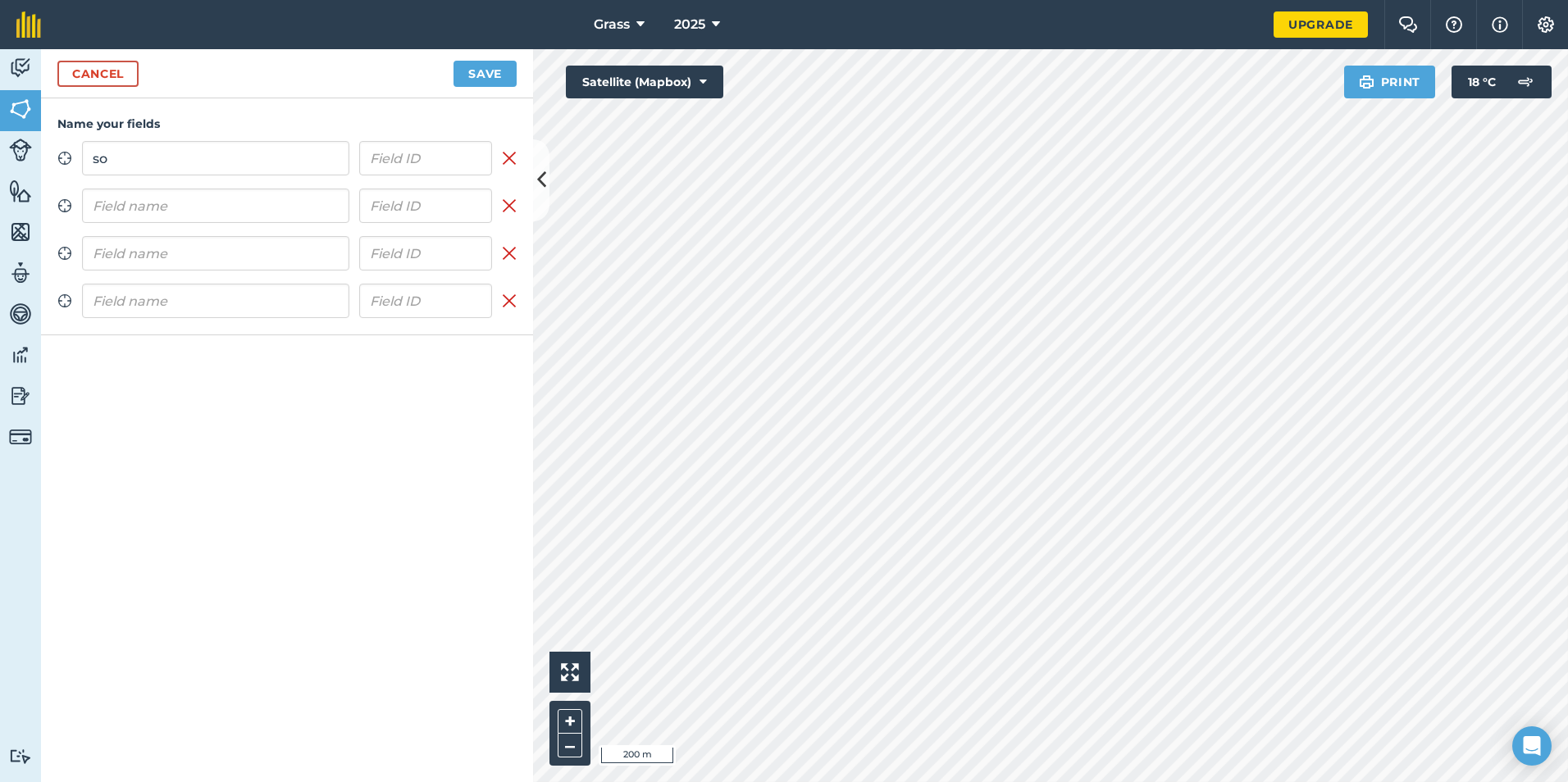
type input "s"
click at [176, 162] on input "Somer" at bounding box center [216, 158] width 268 height 35
type input "Somerset 1"
click at [199, 202] on input "text" at bounding box center [216, 206] width 268 height 35
type input "s"
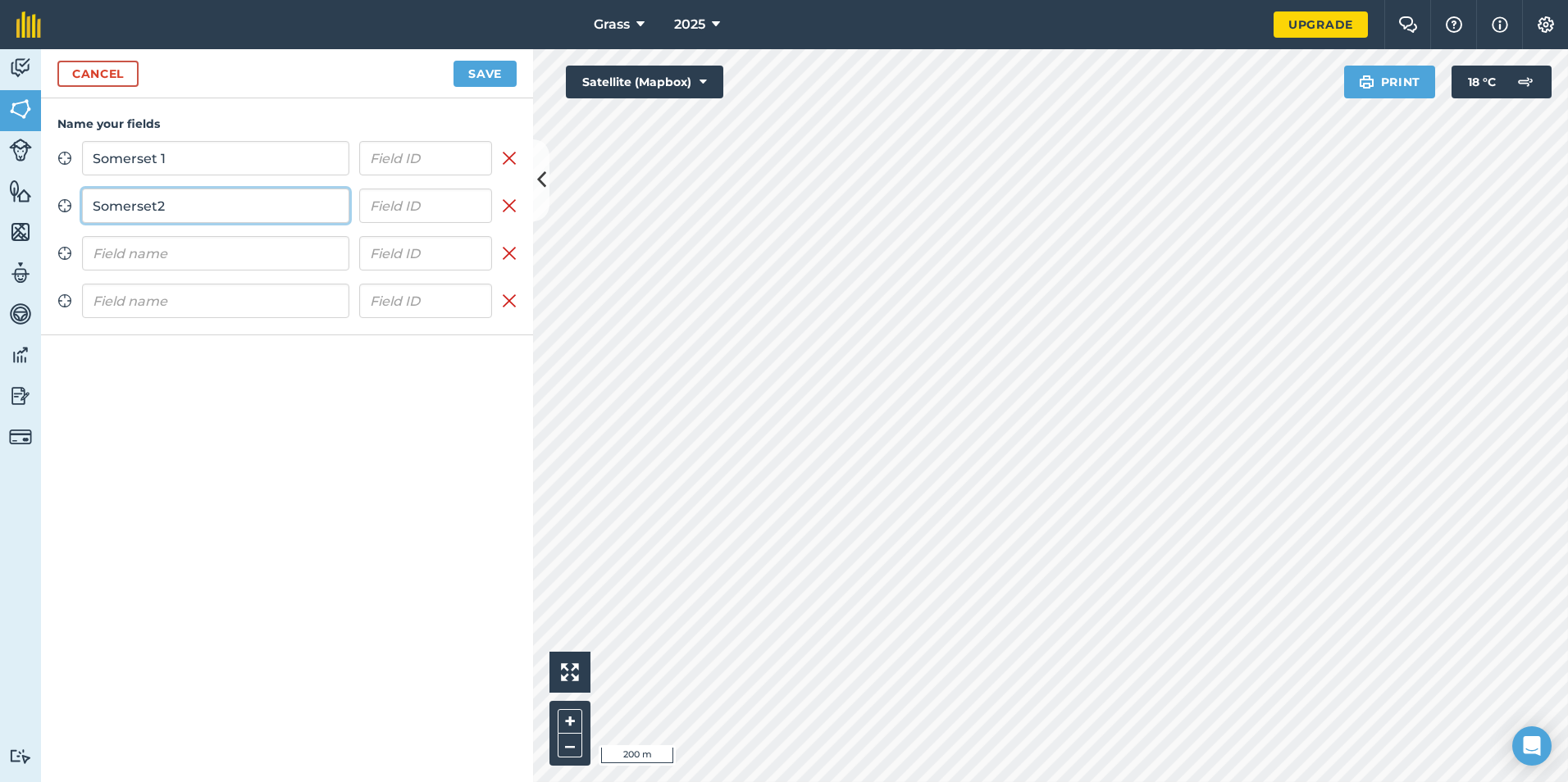
type input "Somerset2"
click at [165, 249] on input "text" at bounding box center [216, 253] width 268 height 35
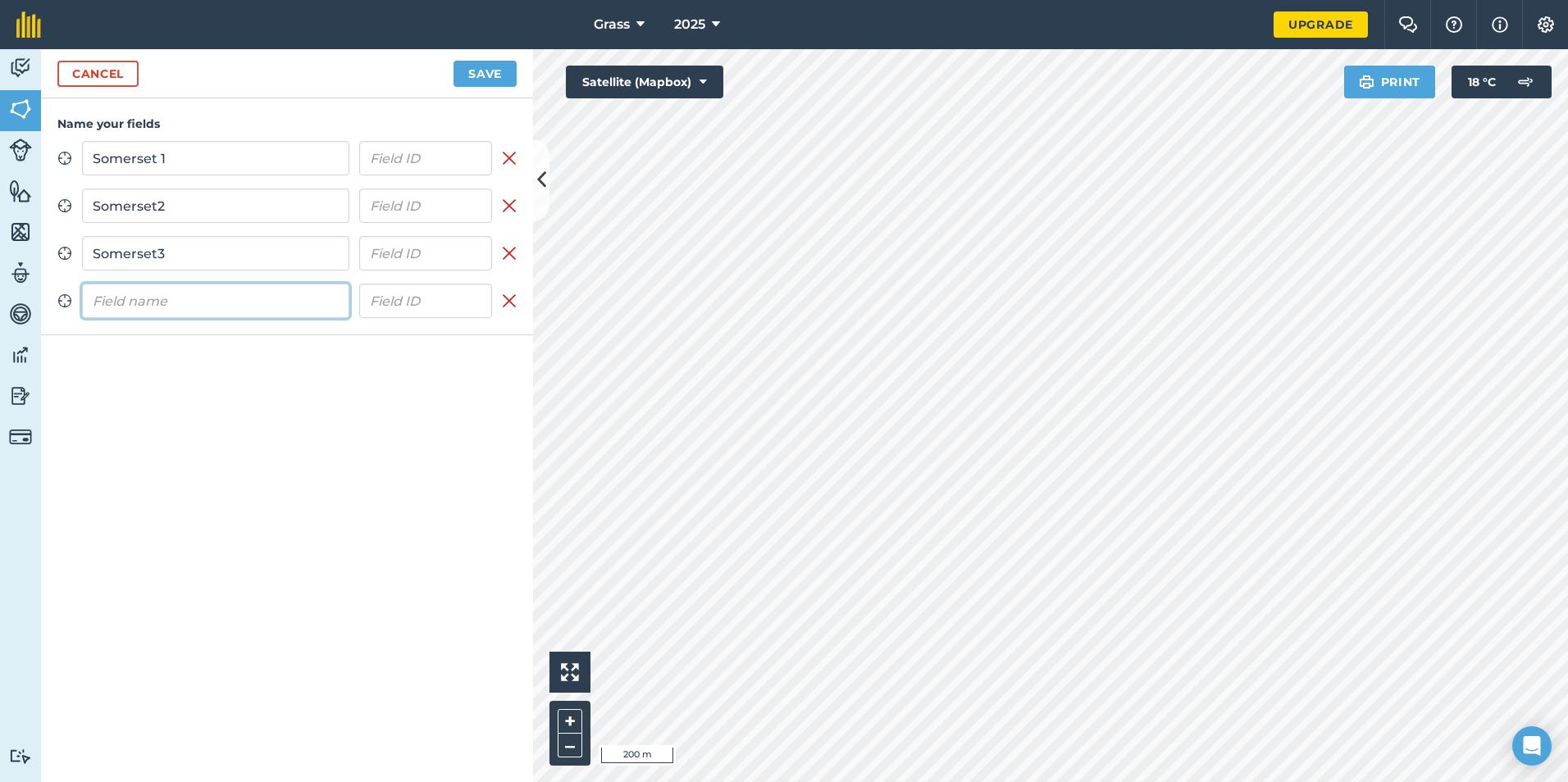
click at [169, 291] on input "text" at bounding box center [216, 301] width 268 height 35
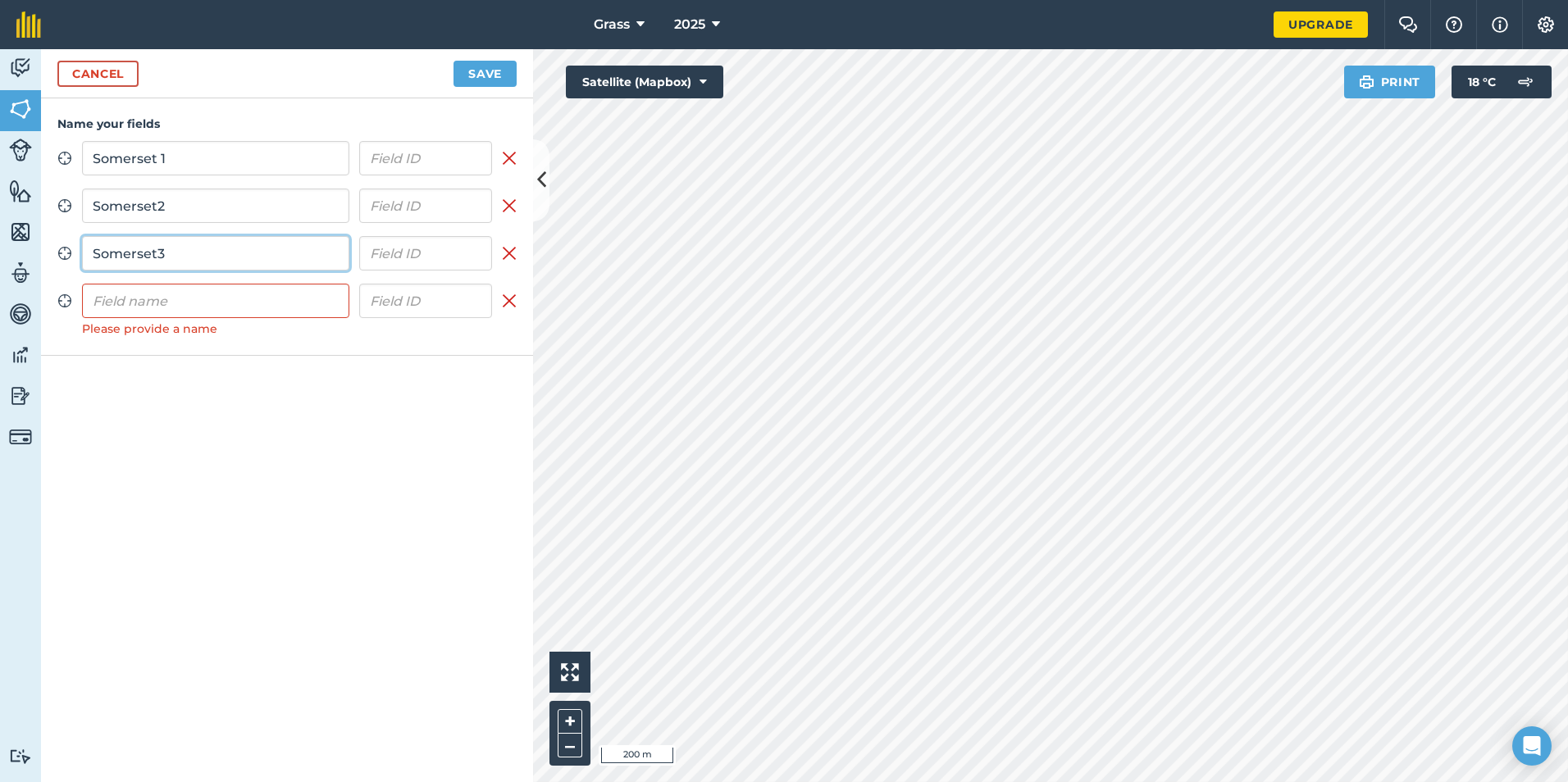
click at [156, 254] on input "Somerset3" at bounding box center [216, 253] width 268 height 35
type input "Somerset 3"
click at [156, 206] on input "Somerset2" at bounding box center [216, 206] width 268 height 35
type input "Somerset 2"
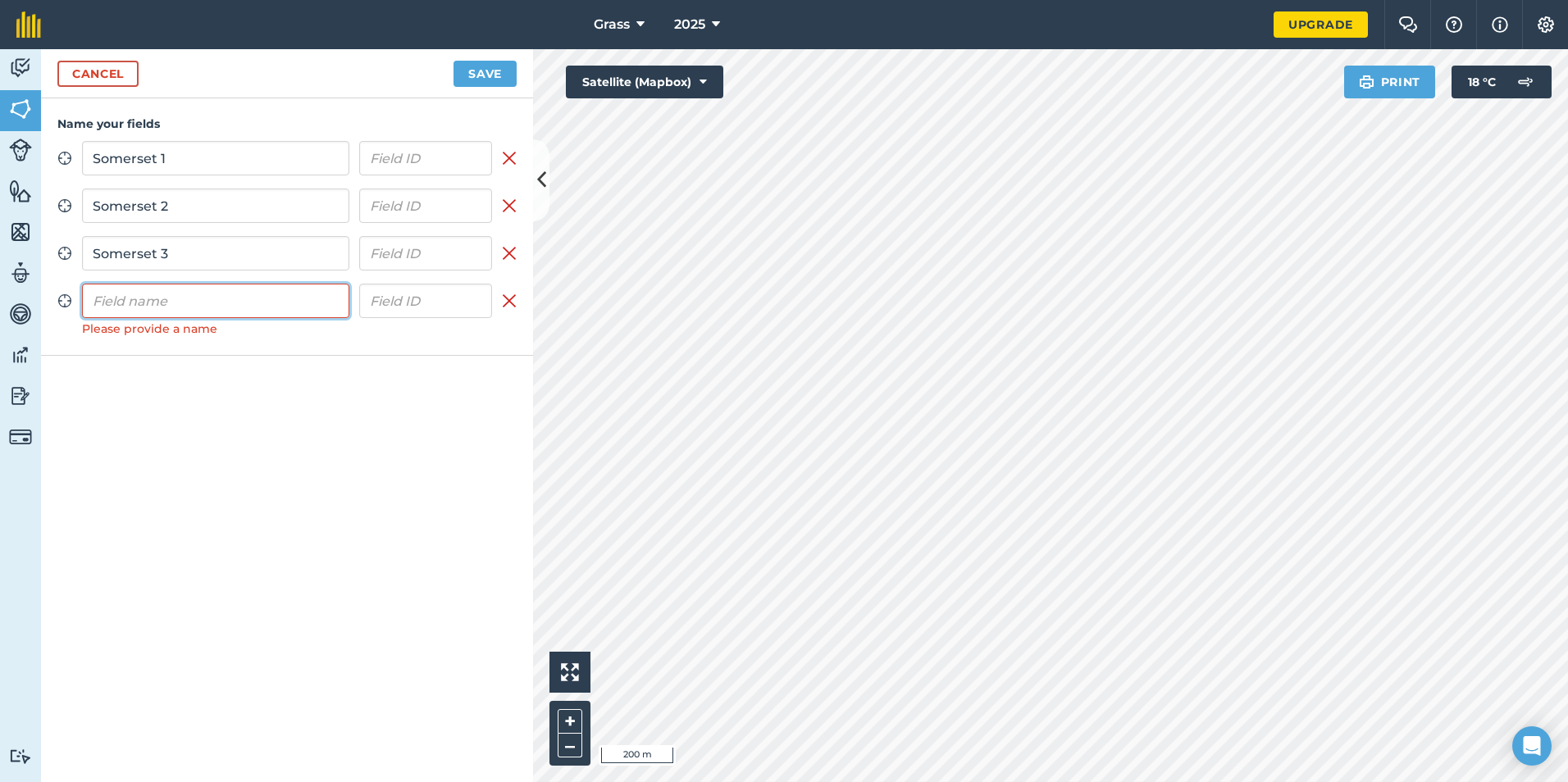
click at [180, 309] on input "text" at bounding box center [216, 301] width 268 height 35
type input "Somerset 4"
click at [507, 74] on button "Save" at bounding box center [484, 73] width 63 height 26
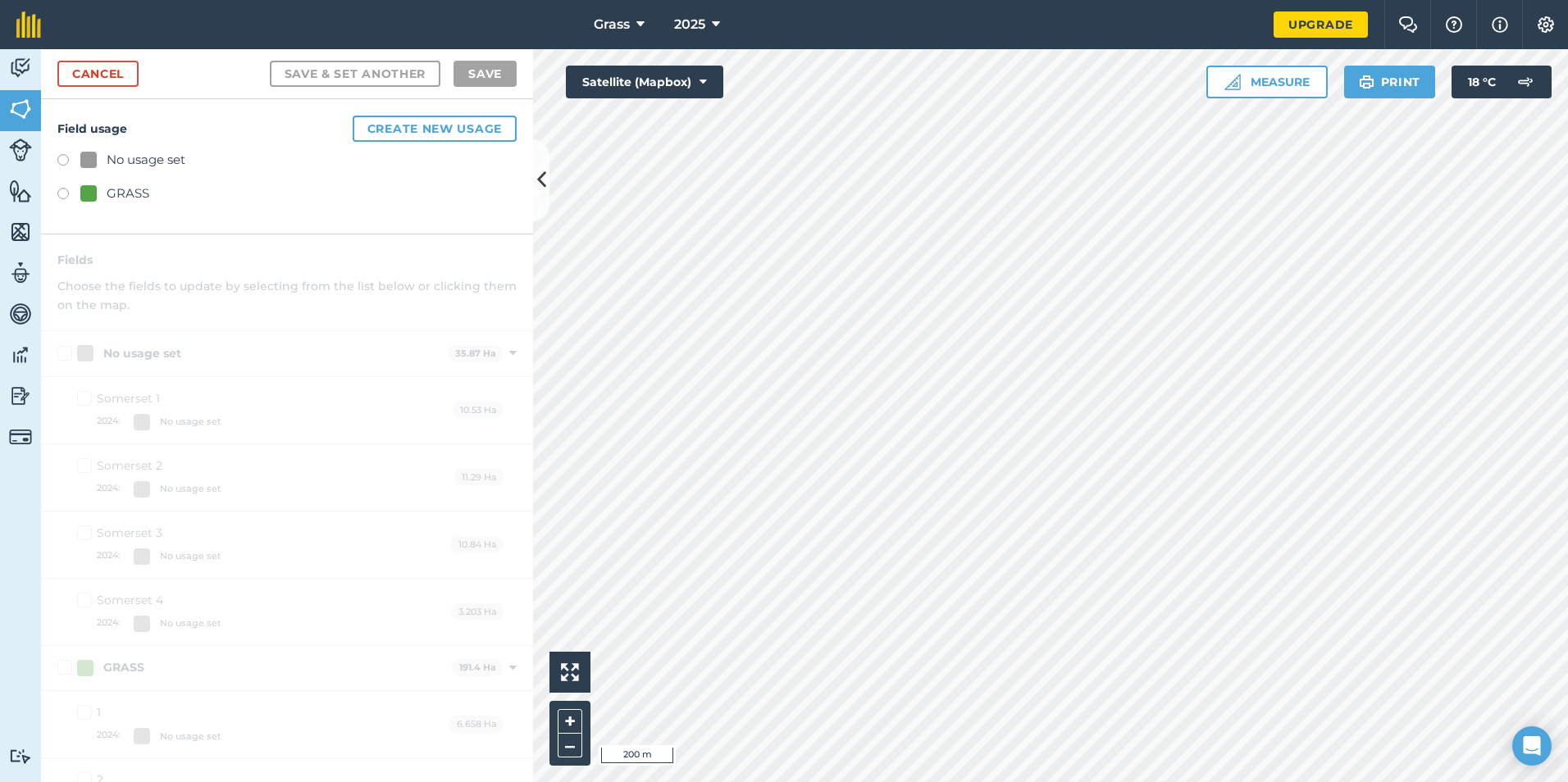
click at [91, 196] on div at bounding box center [89, 194] width 16 height 16
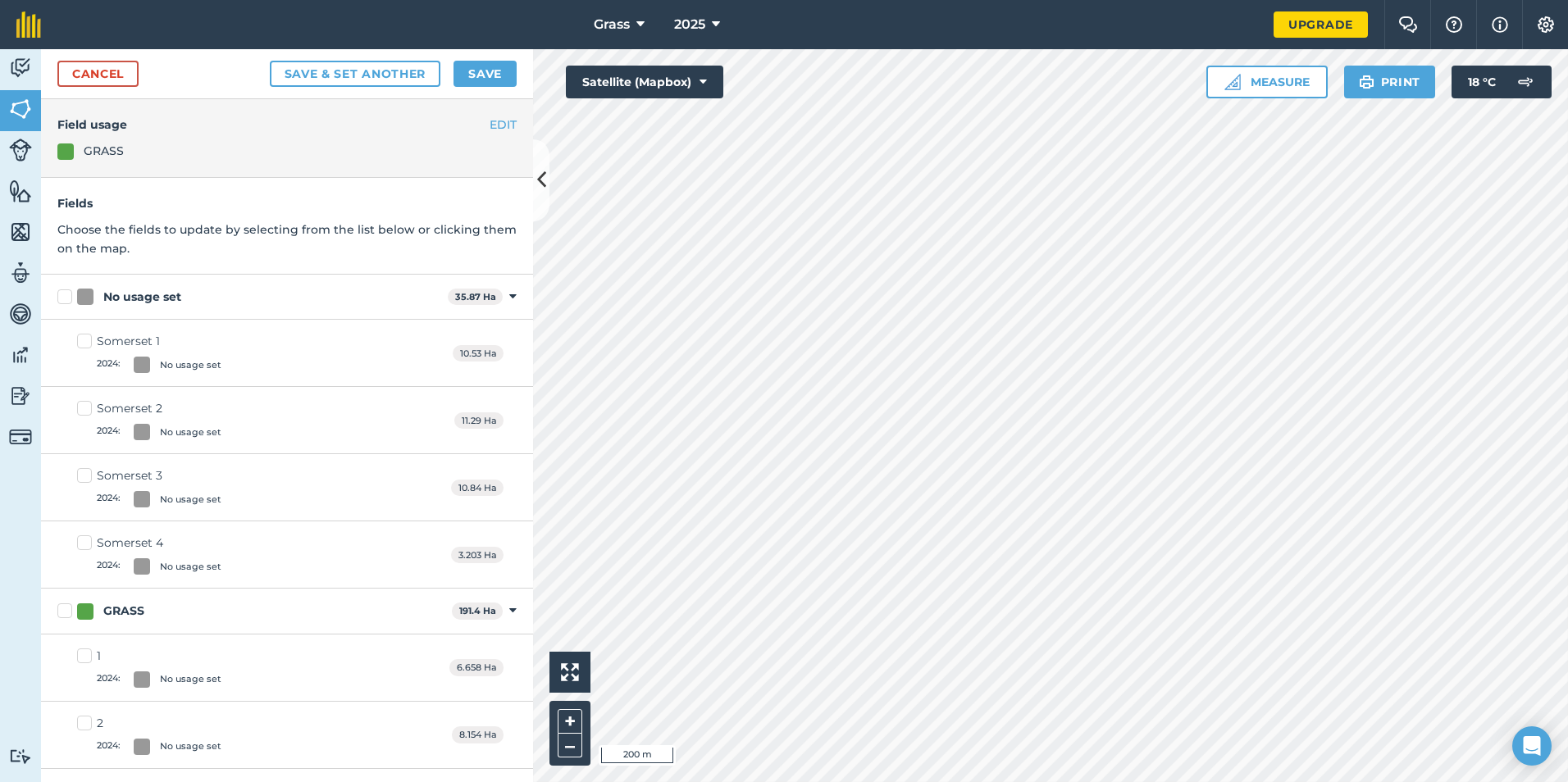
click at [58, 301] on label "No usage set" at bounding box center [249, 297] width 384 height 17
click at [58, 300] on input "No usage set" at bounding box center [63, 294] width 11 height 11
checkbox input "true"
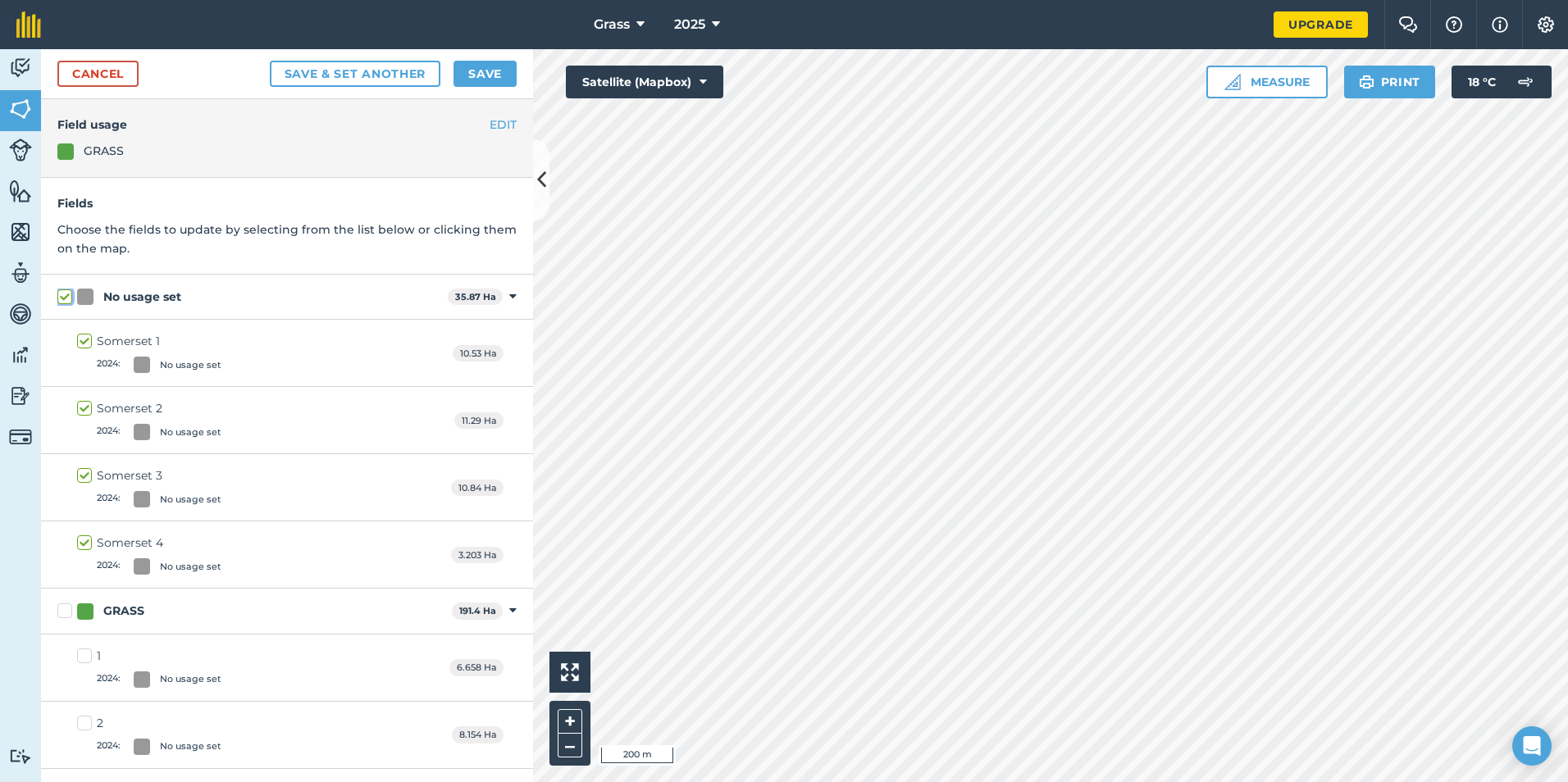
checkbox input "true"
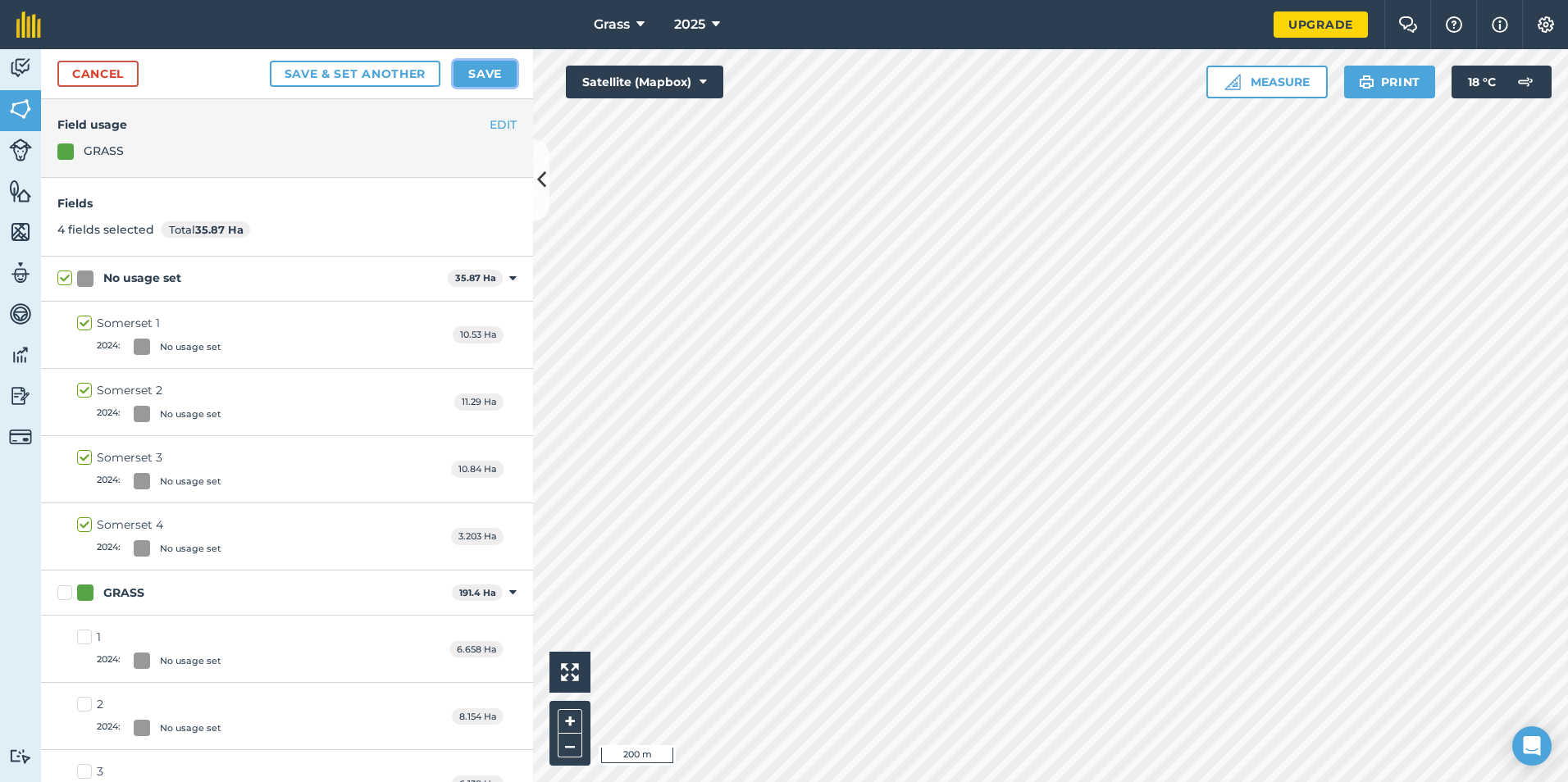
click at [475, 74] on button "Save" at bounding box center [484, 73] width 63 height 26
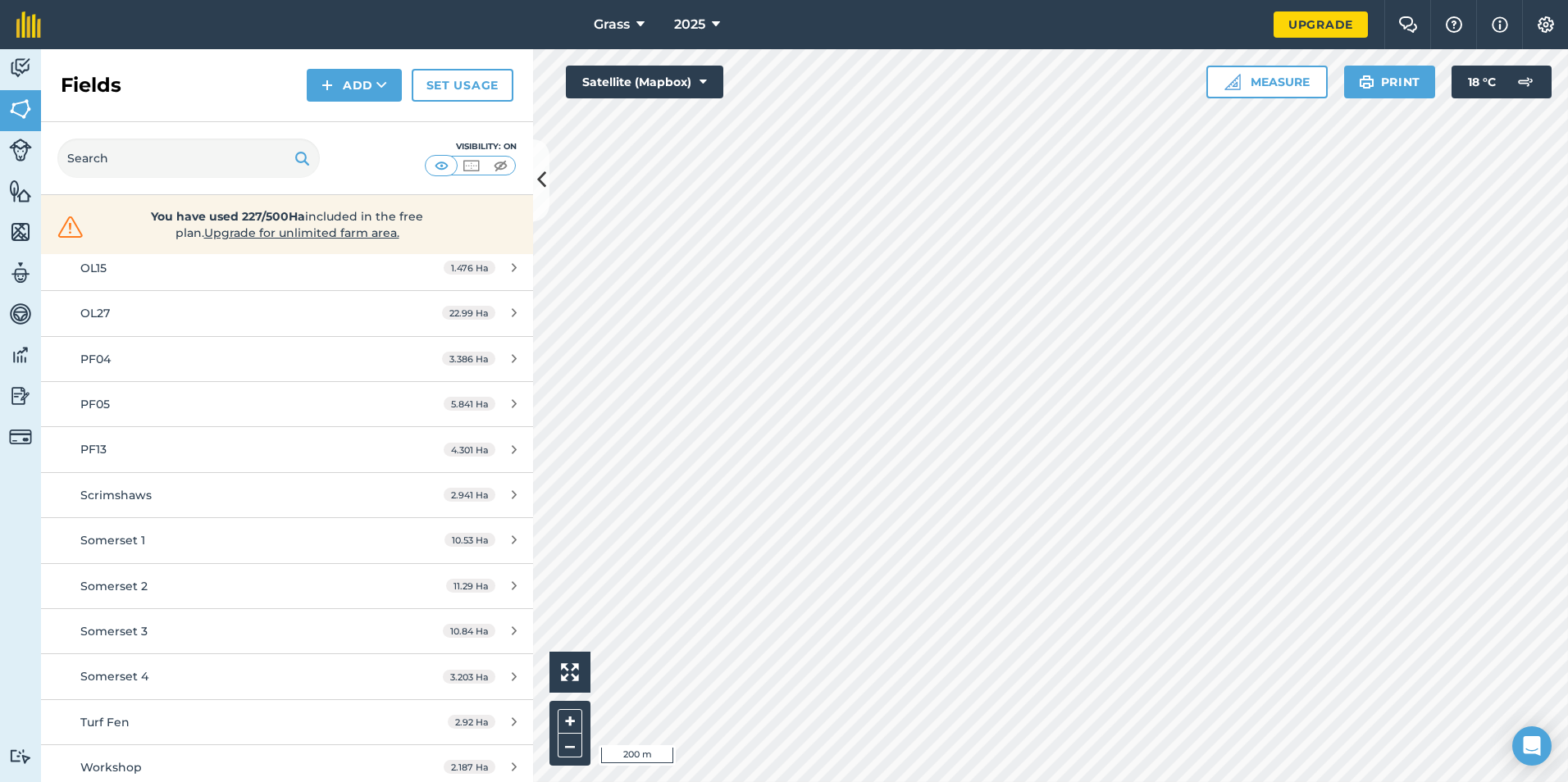
scroll to position [911, 0]
